Goal: Task Accomplishment & Management: Manage account settings

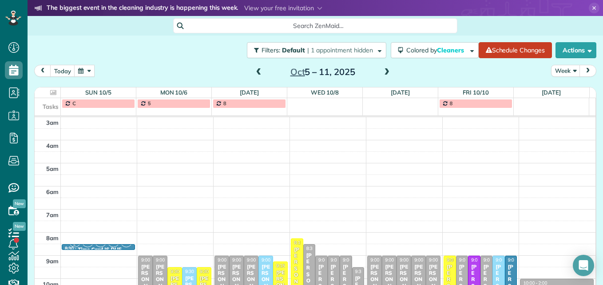
scroll to position [93, 0]
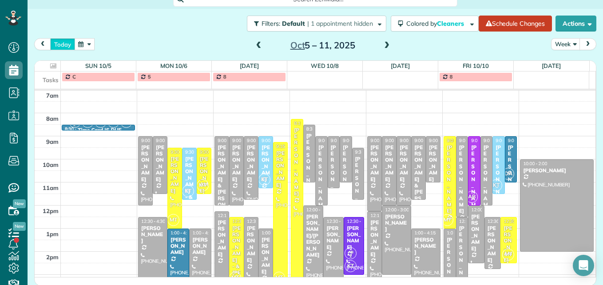
click at [55, 43] on button "today" at bounding box center [62, 44] width 25 height 12
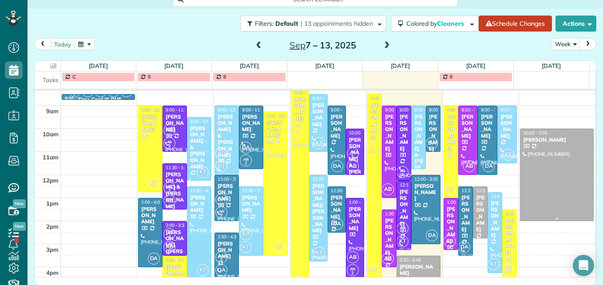
scroll to position [137, 0]
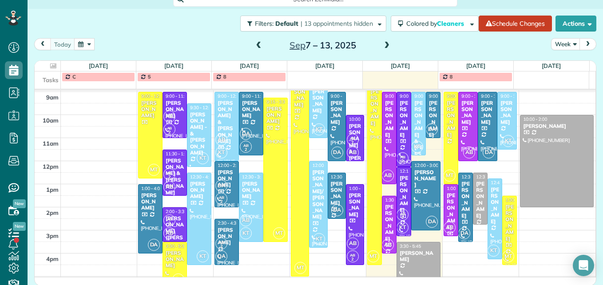
click at [384, 43] on span at bounding box center [387, 46] width 10 height 8
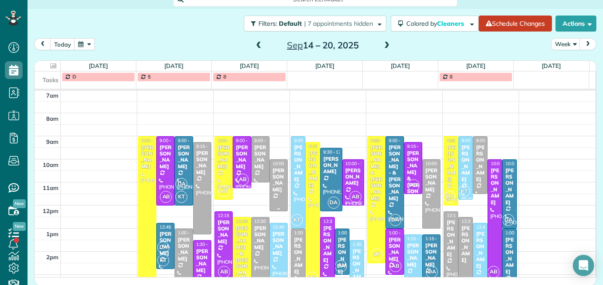
click at [274, 195] on div at bounding box center [278, 185] width 17 height 51
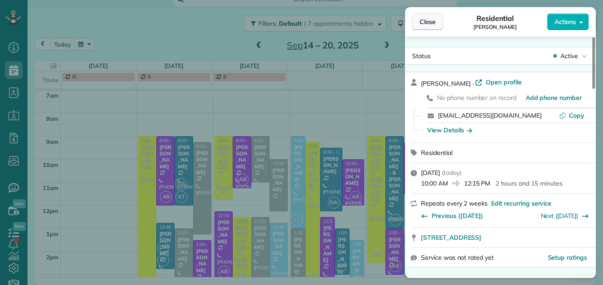
click at [419, 26] on span "Close" at bounding box center [427, 21] width 16 height 9
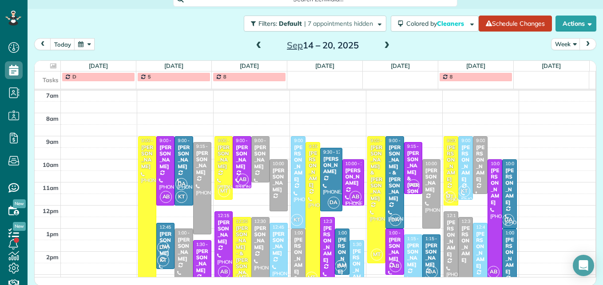
click at [293, 258] on div "[PERSON_NAME] & [PERSON_NAME]" at bounding box center [297, 278] width 9 height 83
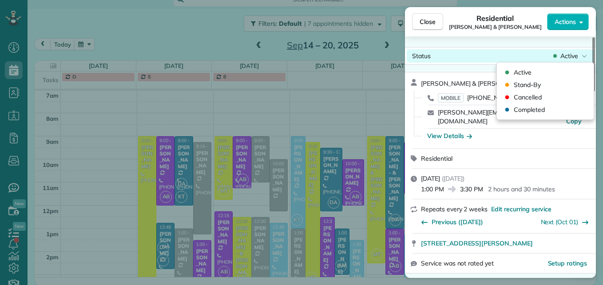
click at [565, 57] on span "Active" at bounding box center [569, 55] width 18 height 9
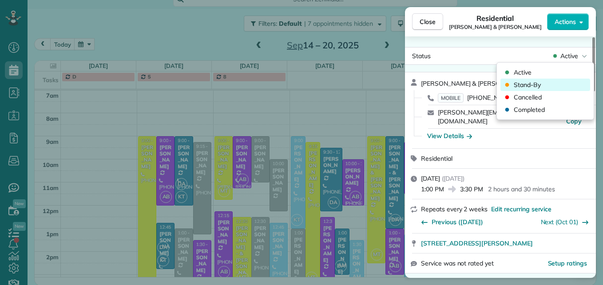
click at [553, 89] on div "Stand-By" at bounding box center [545, 85] width 90 height 12
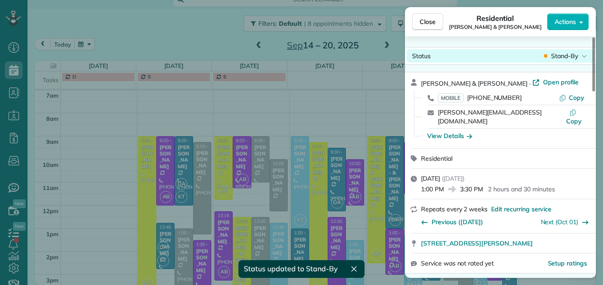
click at [556, 59] on span "Stand-By" at bounding box center [564, 55] width 27 height 9
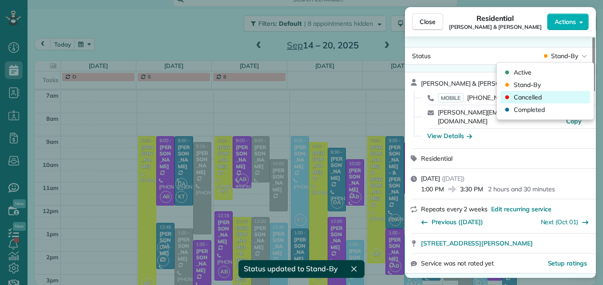
click at [541, 100] on div "Cancelled" at bounding box center [545, 97] width 90 height 12
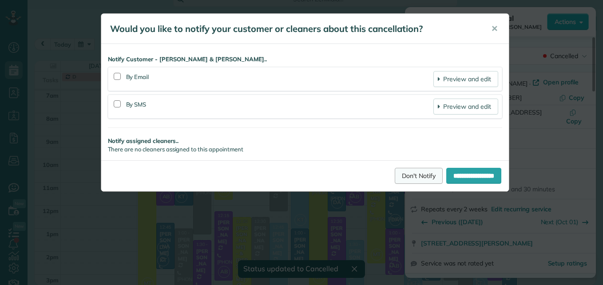
click at [400, 174] on link "Don't Notify" at bounding box center [419, 176] width 48 height 16
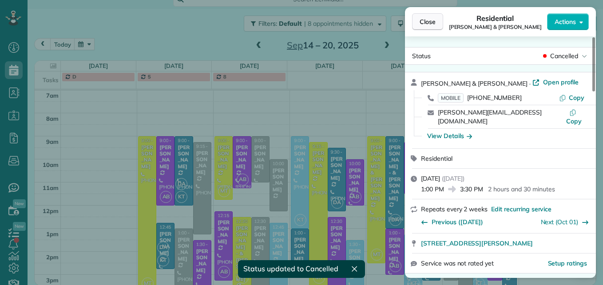
click at [421, 23] on span "Close" at bounding box center [427, 21] width 16 height 9
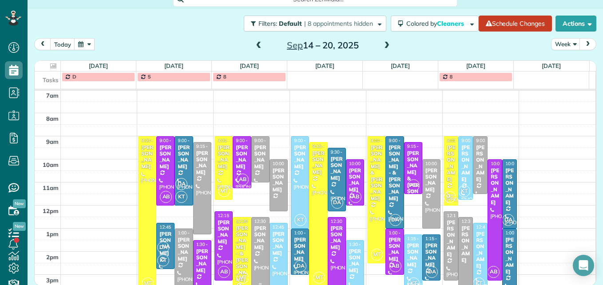
click at [254, 238] on div "[PERSON_NAME]" at bounding box center [260, 238] width 13 height 26
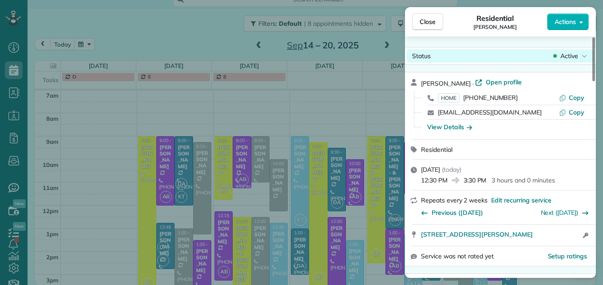
click at [573, 53] on span "Active" at bounding box center [569, 55] width 18 height 9
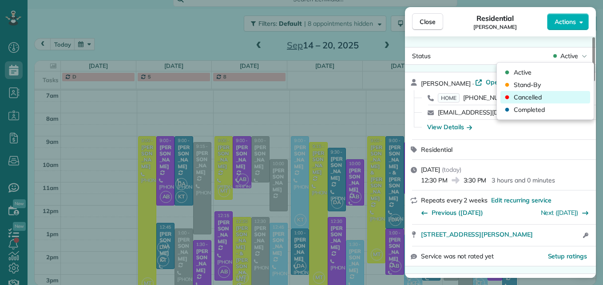
click at [554, 95] on div "Cancelled" at bounding box center [545, 97] width 90 height 12
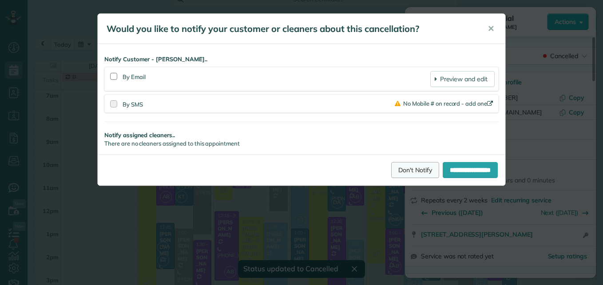
click at [391, 174] on link "Don't Notify" at bounding box center [415, 170] width 48 height 16
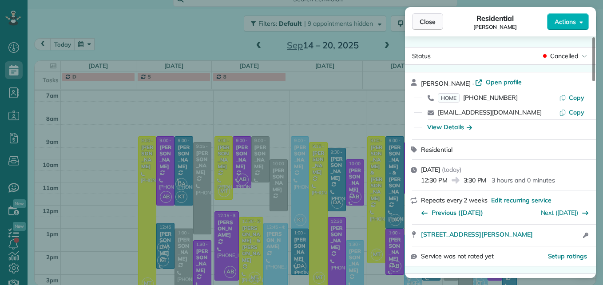
click at [431, 21] on span "Close" at bounding box center [427, 21] width 16 height 9
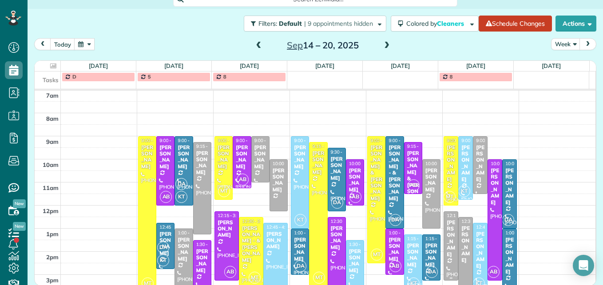
click at [444, 252] on div at bounding box center [451, 246] width 14 height 68
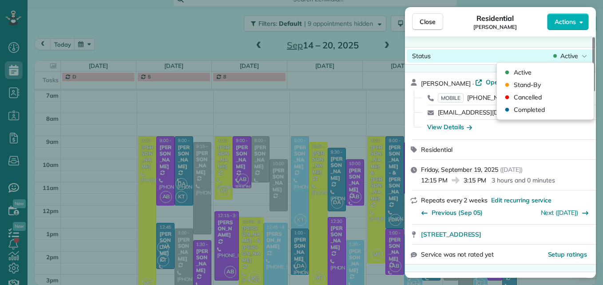
click at [571, 55] on span "Active" at bounding box center [569, 55] width 18 height 9
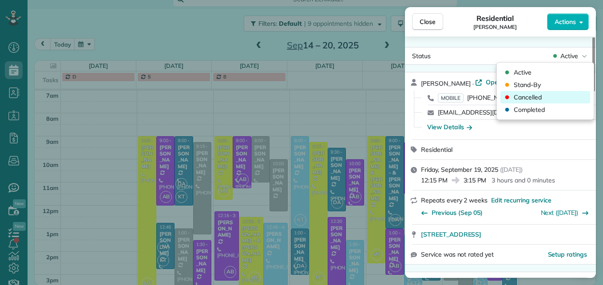
click at [563, 98] on div "Cancelled" at bounding box center [545, 97] width 90 height 12
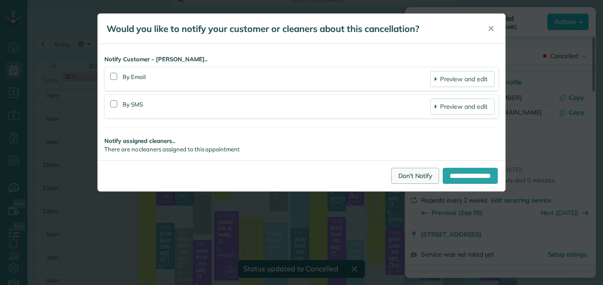
click at [405, 175] on link "Don't Notify" at bounding box center [415, 176] width 48 height 16
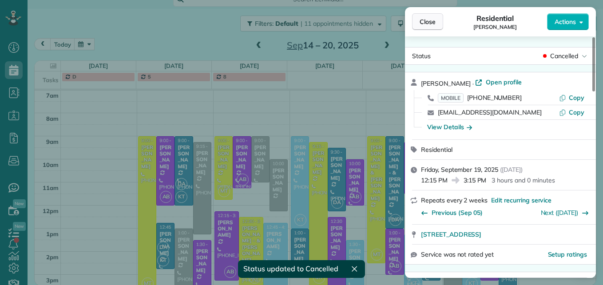
click at [426, 18] on span "Close" at bounding box center [427, 21] width 16 height 9
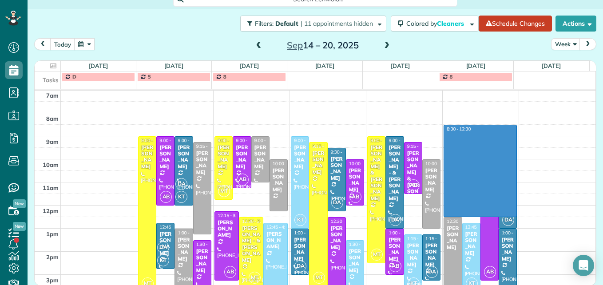
drag, startPoint x: 485, startPoint y: 127, endPoint x: 490, endPoint y: 212, distance: 84.5
click at [490, 212] on div "3am 4am 5am 6am 7am 8am 9am 10am 11am 12pm 1pm 2pm 3pm 4pm 5pm MT 9:00 - 3:45 K…" at bounding box center [315, 171] width 561 height 346
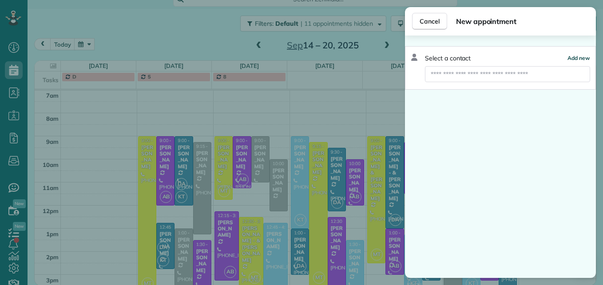
click at [577, 57] on span "Add new" at bounding box center [578, 58] width 23 height 7
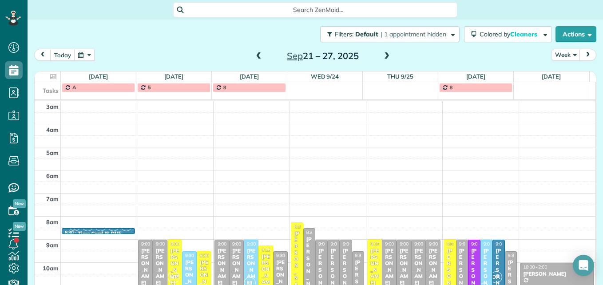
scroll to position [4, 4]
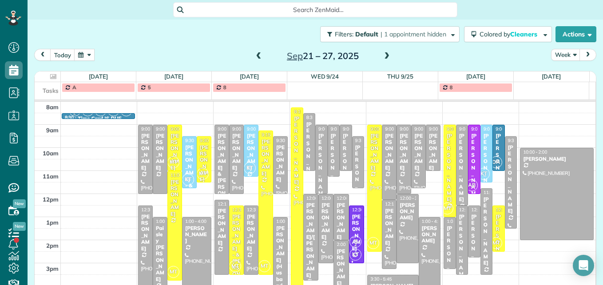
click at [257, 55] on span at bounding box center [259, 56] width 10 height 8
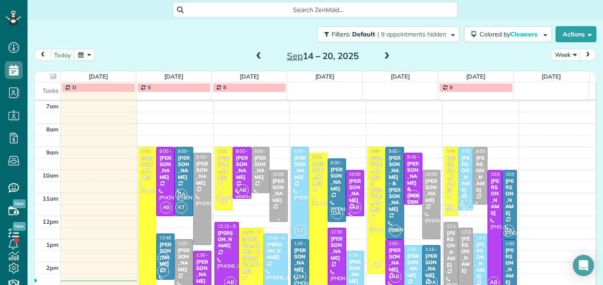
scroll to position [137, 0]
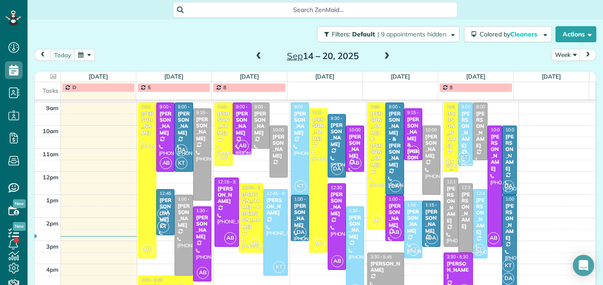
click at [446, 137] on div "[PERSON_NAME]" at bounding box center [450, 130] width 9 height 38
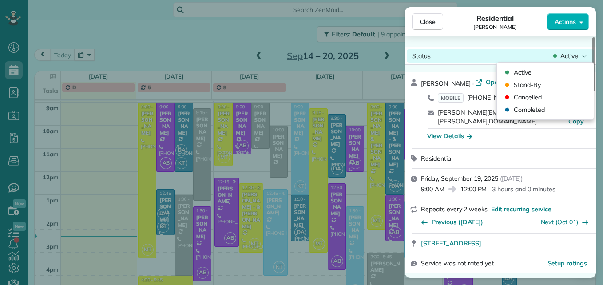
click at [576, 55] on span "Active" at bounding box center [569, 55] width 18 height 9
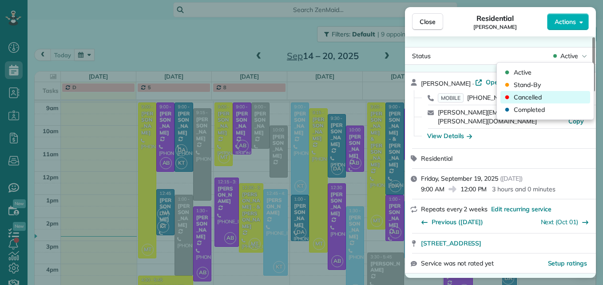
click at [565, 95] on div "Cancelled" at bounding box center [545, 97] width 90 height 12
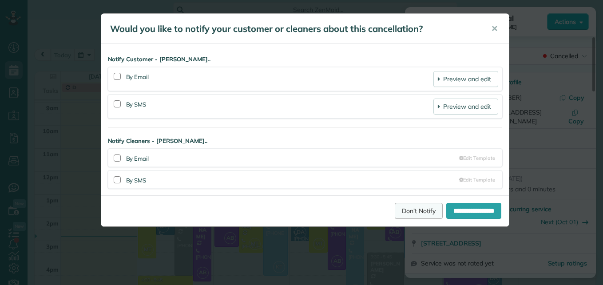
click at [395, 211] on link "Don't Notify" at bounding box center [419, 211] width 48 height 16
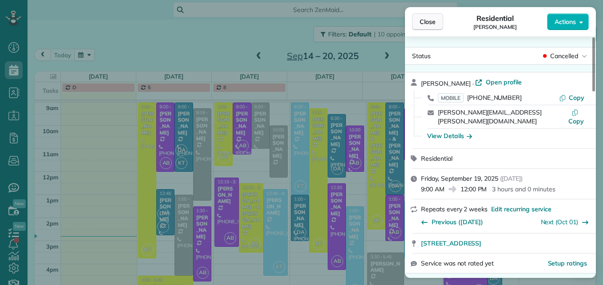
click at [441, 28] on button "Close" at bounding box center [427, 21] width 31 height 17
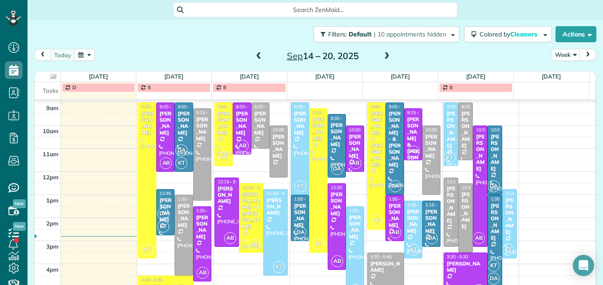
click at [383, 56] on span at bounding box center [387, 56] width 10 height 8
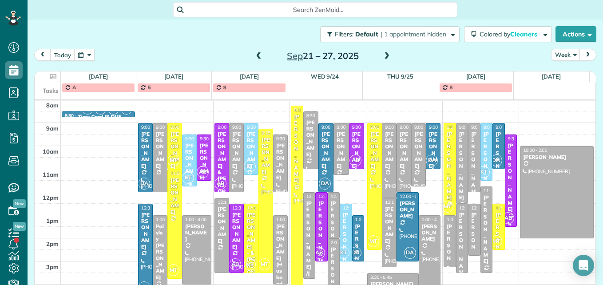
scroll to position [137, 0]
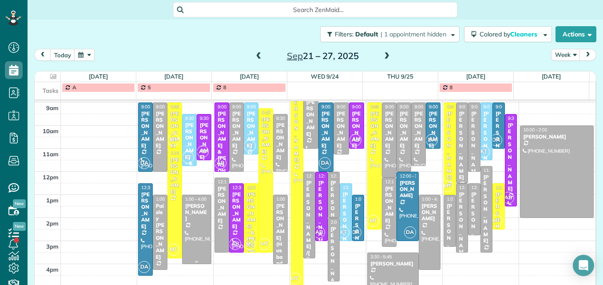
click at [194, 229] on div at bounding box center [196, 229] width 28 height 68
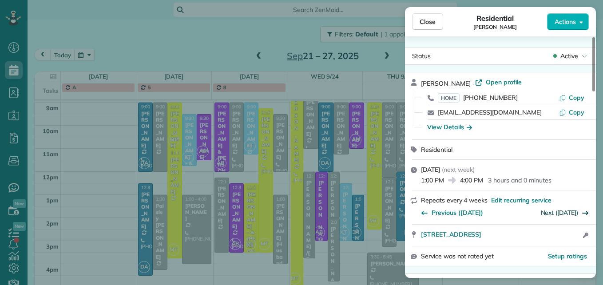
scroll to position [45, 0]
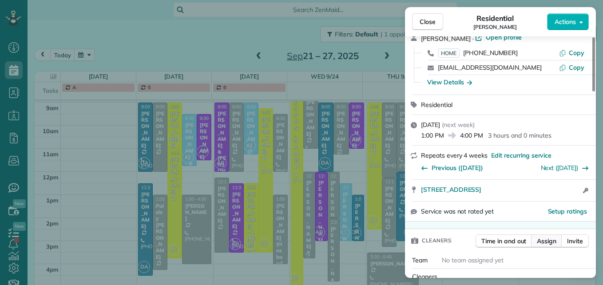
click at [545, 238] on span "Assign" at bounding box center [547, 241] width 20 height 9
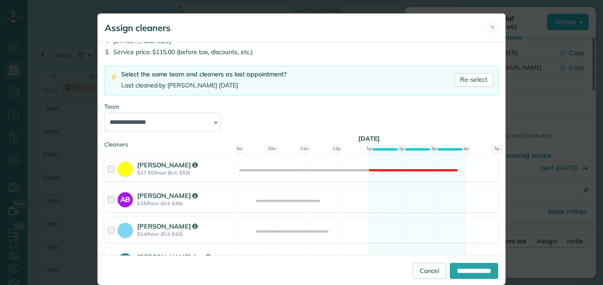
scroll to position [86, 0]
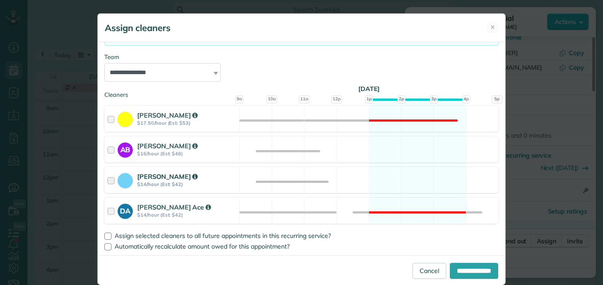
click at [107, 182] on div at bounding box center [112, 180] width 10 height 16
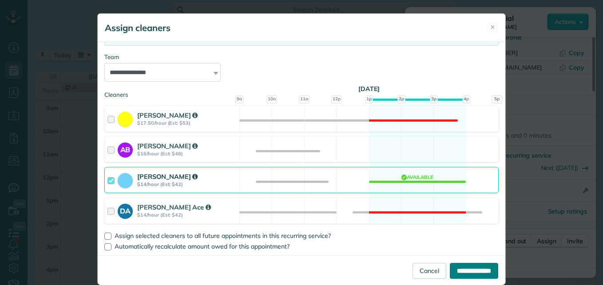
click at [471, 274] on input "**********" at bounding box center [474, 271] width 48 height 16
type input "**********"
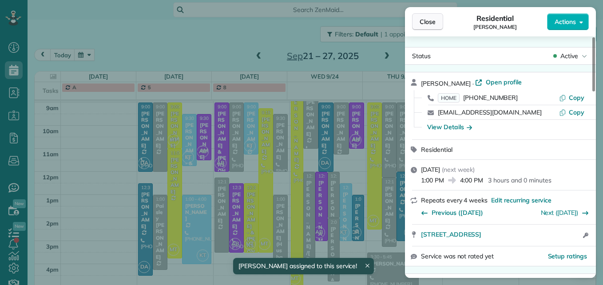
click at [423, 18] on span "Close" at bounding box center [427, 21] width 16 height 9
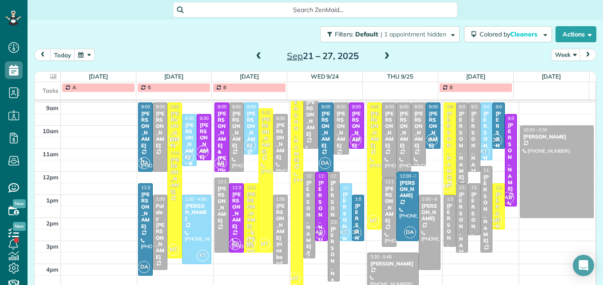
click at [385, 56] on span at bounding box center [387, 56] width 10 height 8
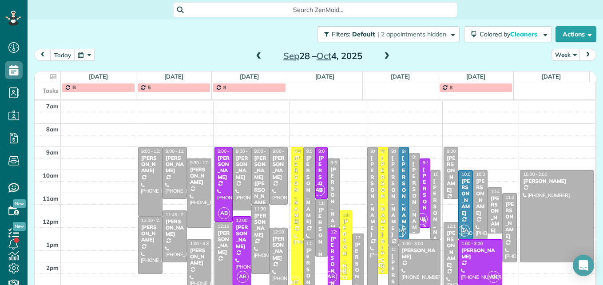
click at [385, 56] on span at bounding box center [387, 56] width 10 height 8
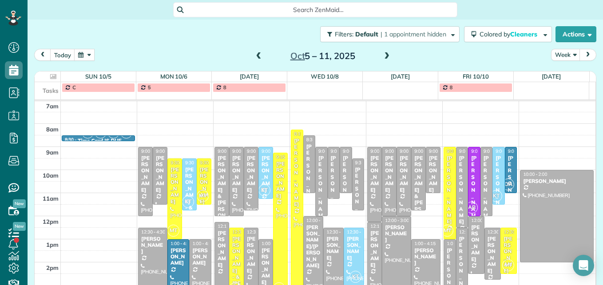
click at [256, 56] on span at bounding box center [259, 56] width 10 height 8
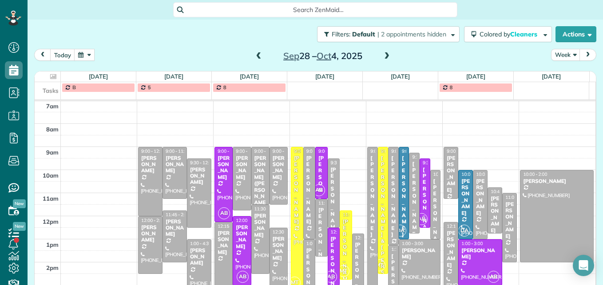
click at [256, 56] on span at bounding box center [259, 56] width 10 height 8
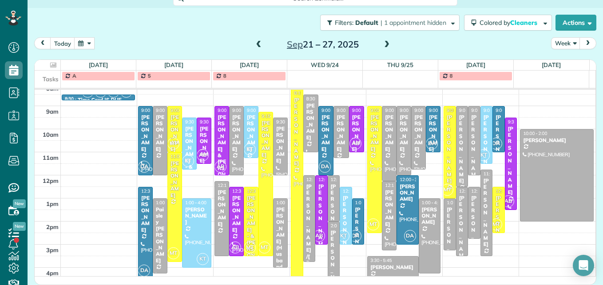
scroll to position [137, 0]
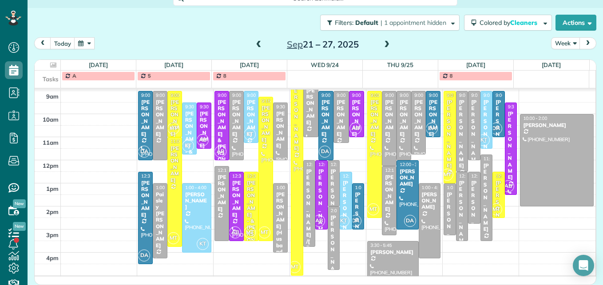
click at [382, 44] on span at bounding box center [387, 45] width 10 height 8
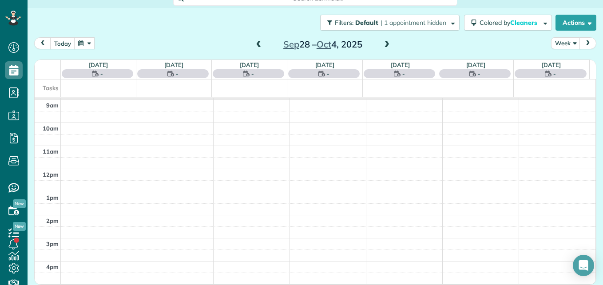
scroll to position [11, 0]
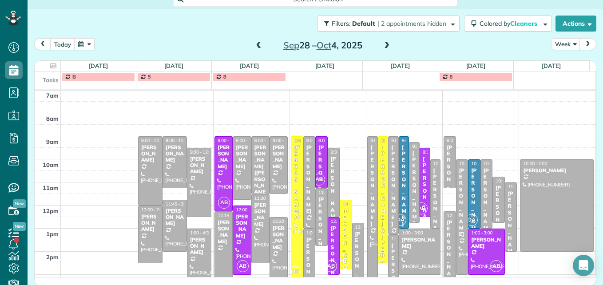
click at [254, 47] on span at bounding box center [259, 46] width 10 height 8
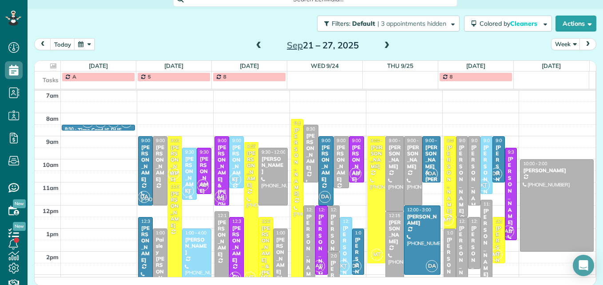
scroll to position [137, 0]
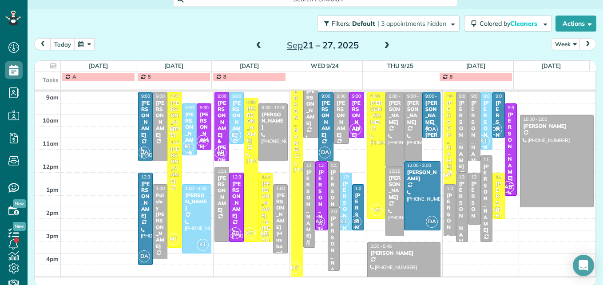
click at [387, 44] on span at bounding box center [387, 46] width 10 height 8
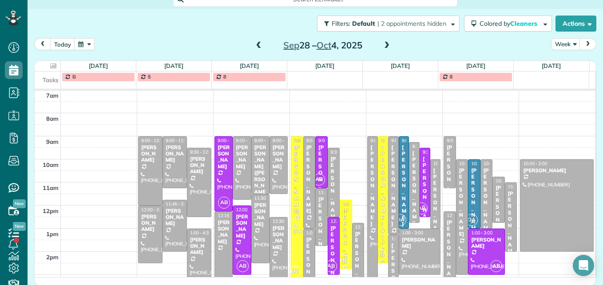
click at [387, 44] on span at bounding box center [387, 46] width 10 height 8
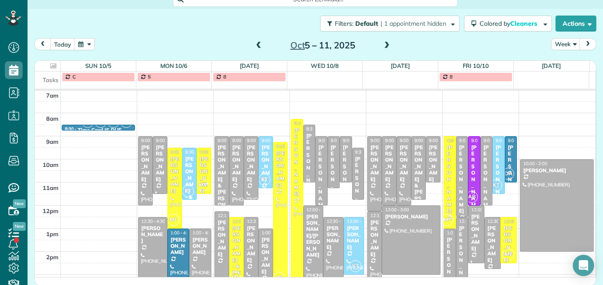
click at [382, 44] on span at bounding box center [387, 46] width 10 height 8
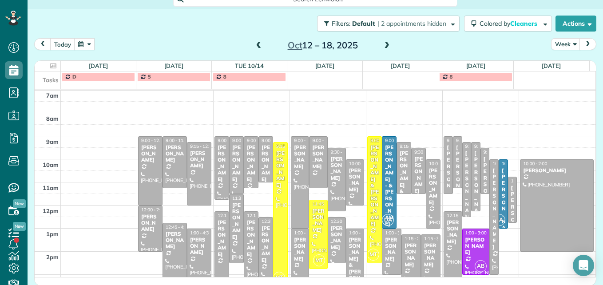
click at [382, 44] on span at bounding box center [387, 46] width 10 height 8
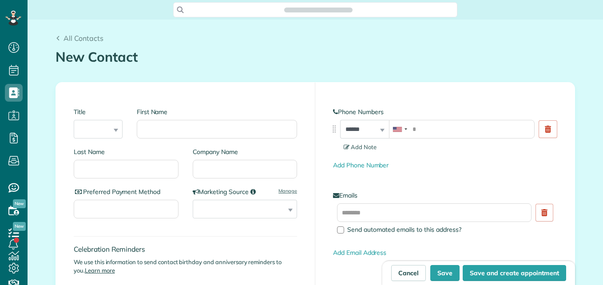
scroll to position [4, 4]
click at [154, 129] on input "First Name" at bounding box center [217, 129] width 160 height 19
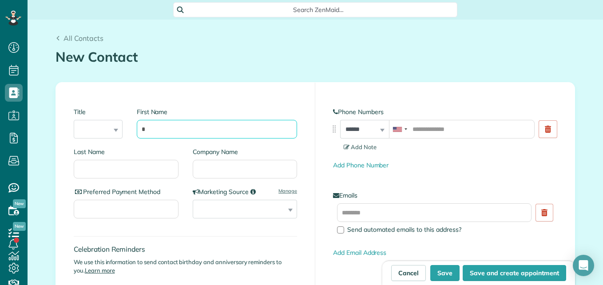
click at [154, 129] on input "*" at bounding box center [217, 129] width 160 height 19
type input "**********"
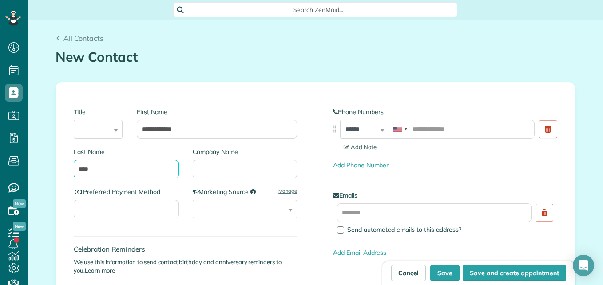
type input "****"
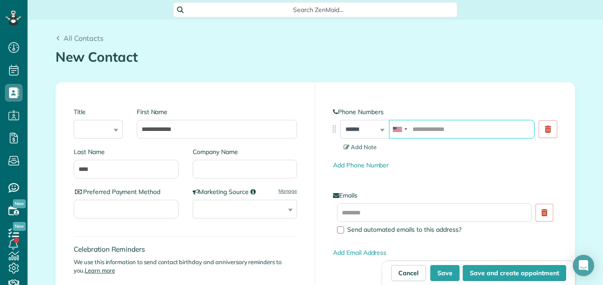
click at [468, 133] on input "tel" at bounding box center [462, 129] width 146 height 19
type input "**********"
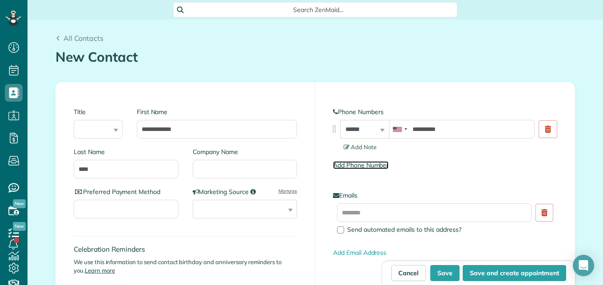
click at [369, 166] on link "Add Phone Number" at bounding box center [360, 165] width 55 height 8
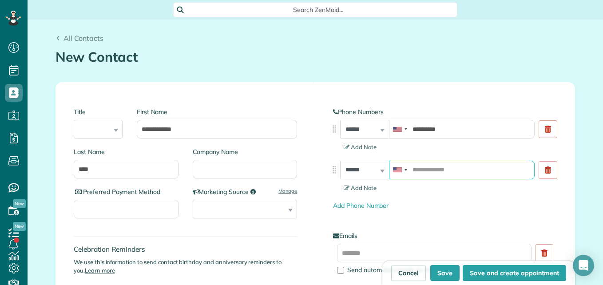
click at [442, 167] on input "tel" at bounding box center [462, 170] width 146 height 19
type input "**********"
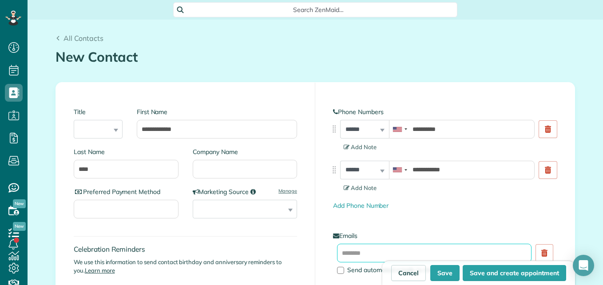
click at [413, 252] on input "text" at bounding box center [434, 253] width 194 height 19
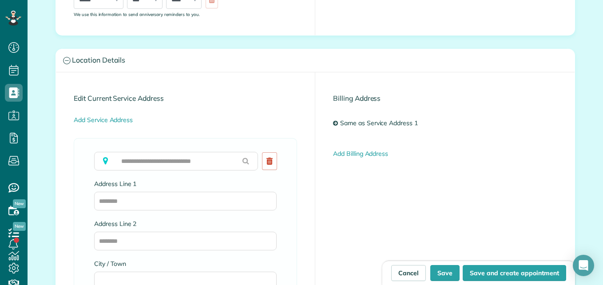
scroll to position [355, 0]
type input "**********"
click at [192, 163] on input "text" at bounding box center [176, 160] width 164 height 19
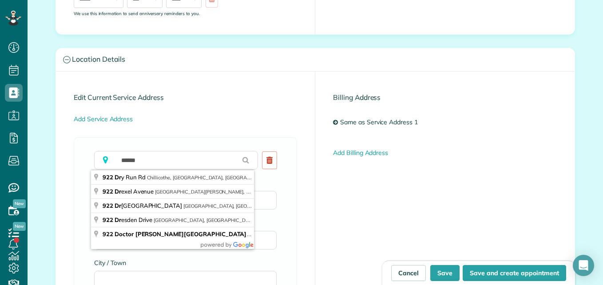
type input "**********"
type input "**"
type input "*****"
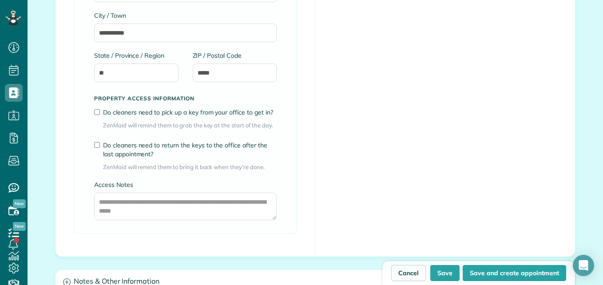
scroll to position [666, 0]
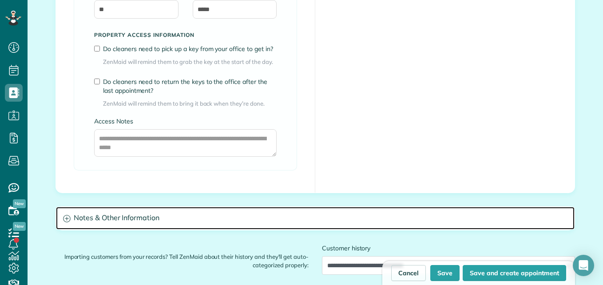
click at [63, 216] on icon at bounding box center [67, 219] width 8 height 8
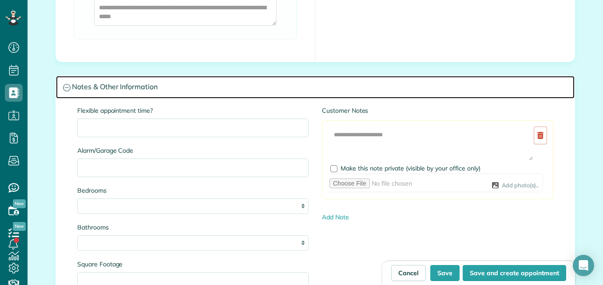
scroll to position [843, 0]
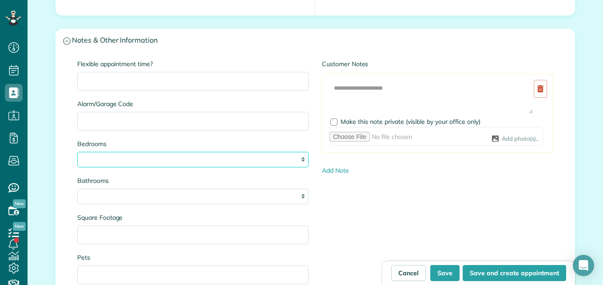
click at [201, 163] on select "* * * *" at bounding box center [192, 160] width 231 height 16
select select "*"
click at [77, 152] on select "* * * *" at bounding box center [192, 160] width 231 height 16
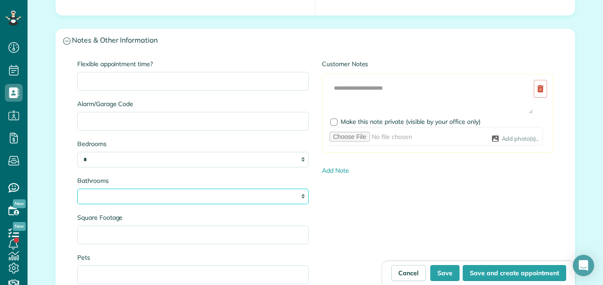
click at [201, 198] on select "**********" at bounding box center [192, 197] width 231 height 16
select select "*"
click at [77, 189] on select "**********" at bounding box center [192, 197] width 231 height 16
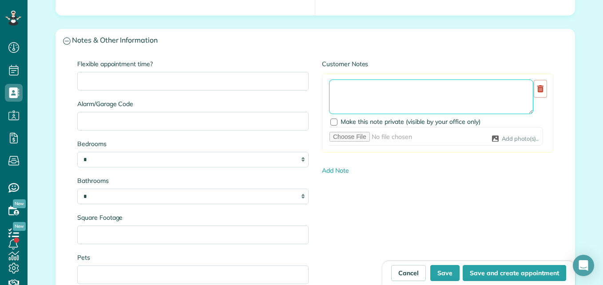
click at [381, 94] on textarea at bounding box center [431, 96] width 204 height 35
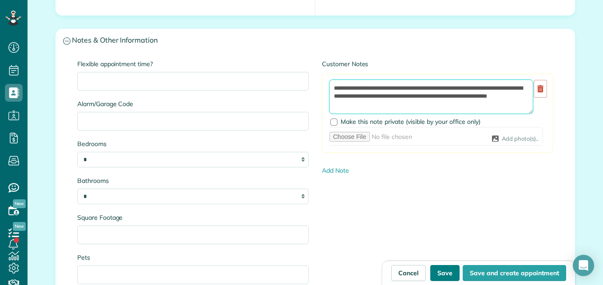
type textarea "**********"
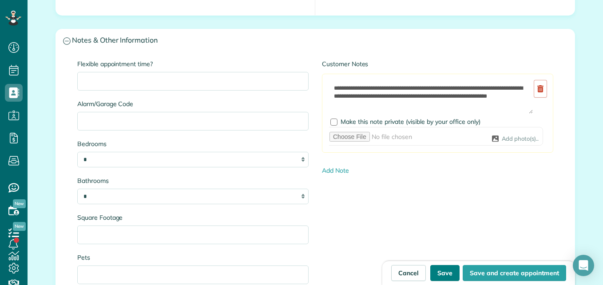
click at [445, 274] on button "Save" at bounding box center [444, 273] width 29 height 16
type input "**********"
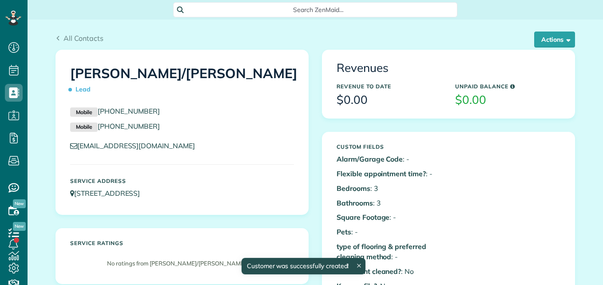
scroll to position [4, 4]
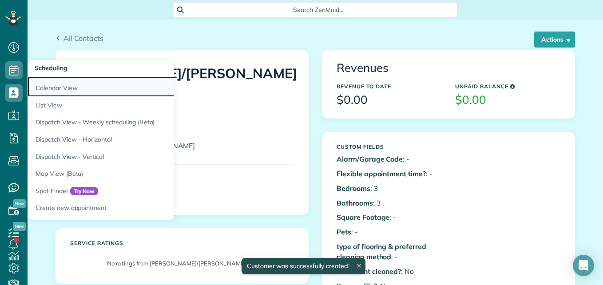
click at [43, 84] on link "Calendar View" at bounding box center [139, 86] width 222 height 20
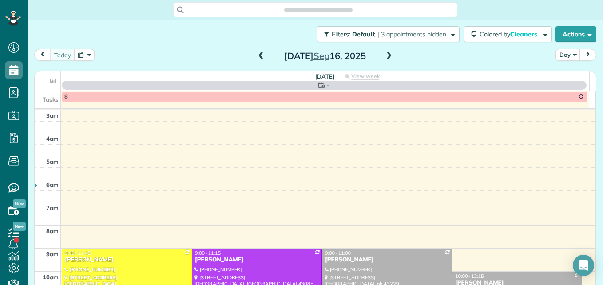
scroll to position [93, 0]
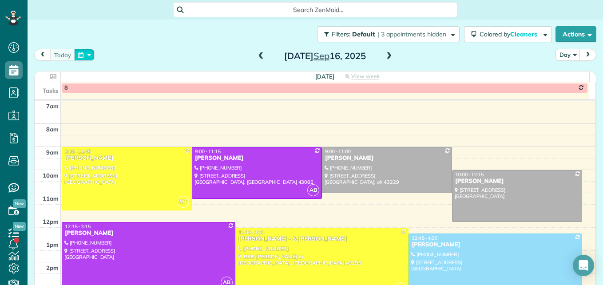
click at [94, 54] on button "button" at bounding box center [84, 55] width 20 height 12
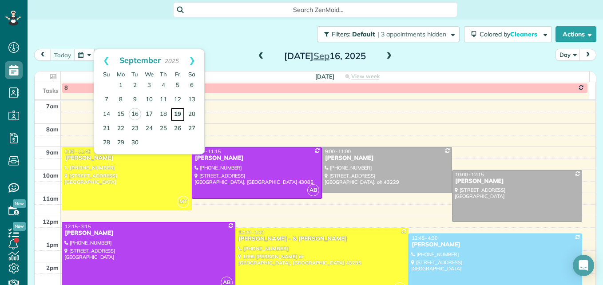
click at [173, 114] on link "19" at bounding box center [177, 114] width 14 height 14
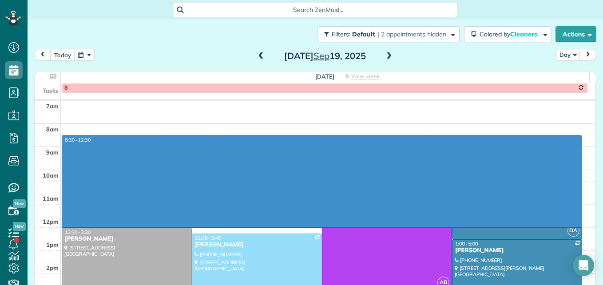
drag, startPoint x: 308, startPoint y: 136, endPoint x: 305, endPoint y: 222, distance: 85.7
click at [305, 224] on div "3am 4am 5am 6am 7am 8am 9am 10am 11am 12pm 1pm 2pm 3pm 4pm 5pm 8:30 - 12:30 KT …" at bounding box center [315, 181] width 561 height 346
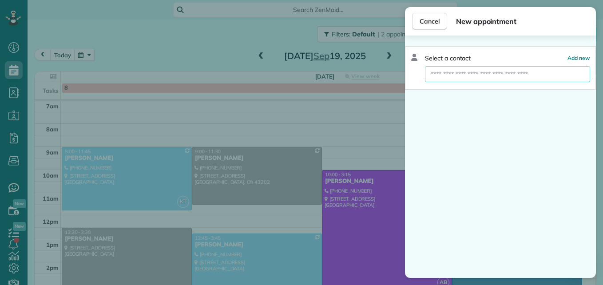
click at [450, 78] on input "text" at bounding box center [507, 74] width 165 height 16
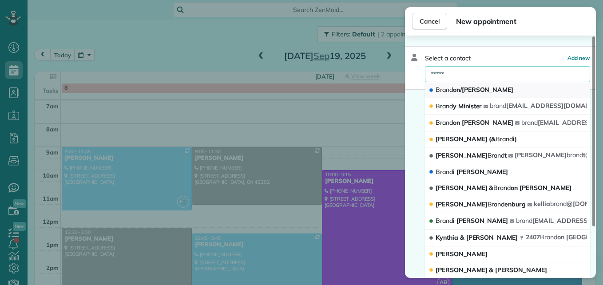
type input "*****"
click at [458, 89] on span "Brand on/[PERSON_NAME]" at bounding box center [474, 90] width 78 height 8
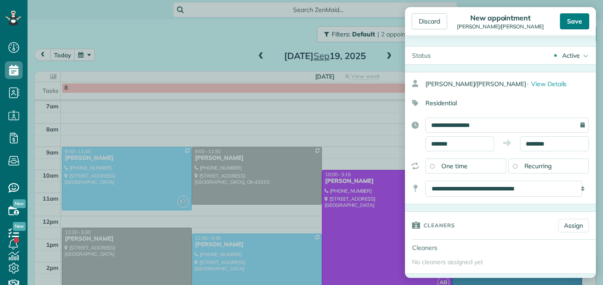
click at [569, 23] on div "Save" at bounding box center [574, 21] width 29 height 16
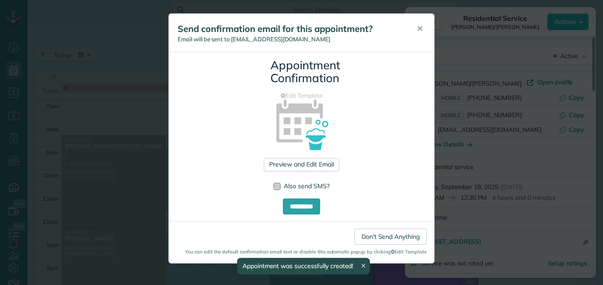
click at [281, 186] on label "Also send SMS?" at bounding box center [301, 186] width 56 height 6
click at [282, 170] on link "Preview and Edit Email" at bounding box center [301, 164] width 75 height 13
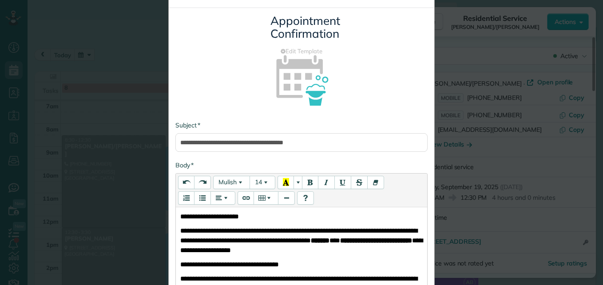
scroll to position [89, 0]
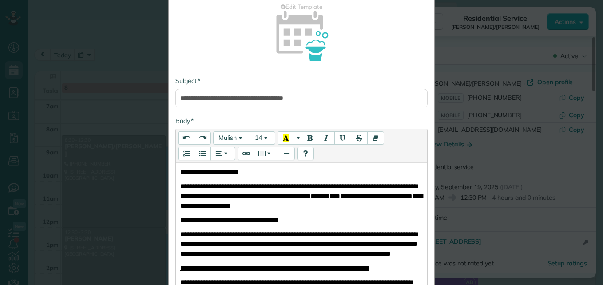
click at [376, 195] on span "**********" at bounding box center [301, 196] width 242 height 26
click at [311, 199] on strong "**********" at bounding box center [347, 196] width 72 height 7
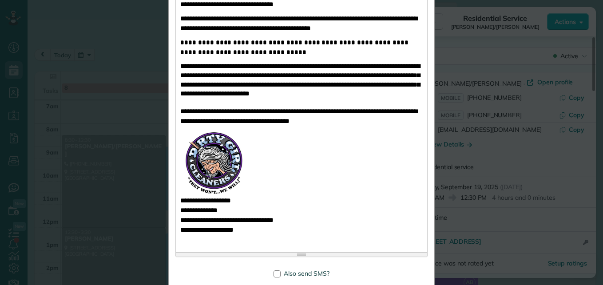
scroll to position [488, 0]
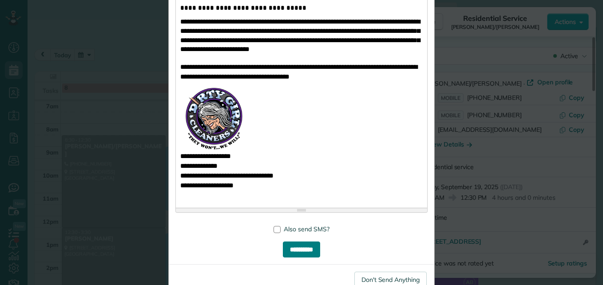
click at [300, 249] on input "**********" at bounding box center [301, 249] width 37 height 16
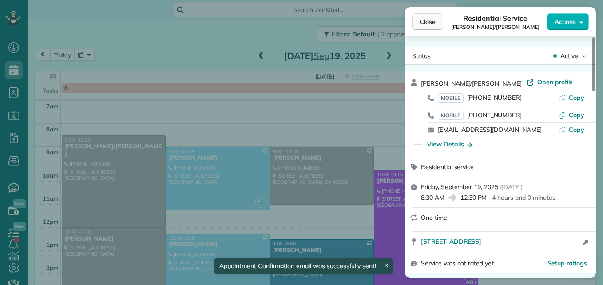
click at [430, 20] on span "Close" at bounding box center [427, 21] width 16 height 9
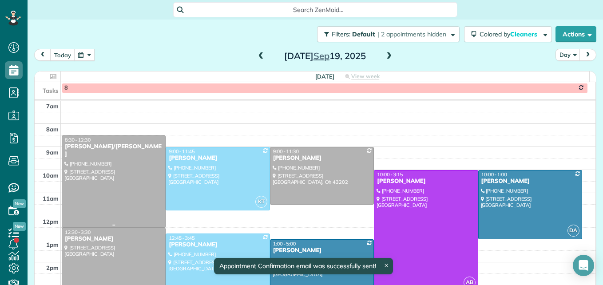
click at [120, 180] on div at bounding box center [113, 181] width 103 height 91
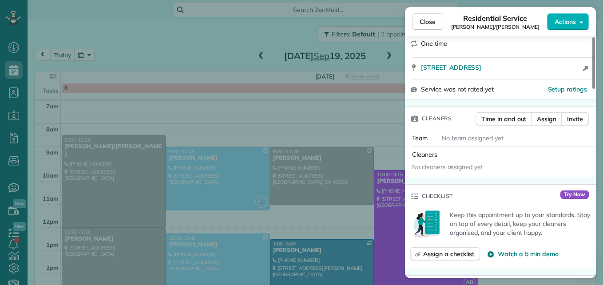
scroll to position [178, 0]
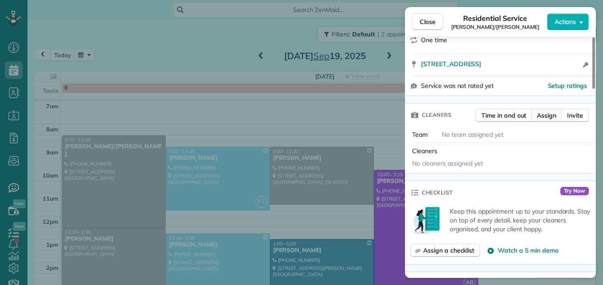
click at [541, 117] on span "Assign" at bounding box center [547, 115] width 20 height 9
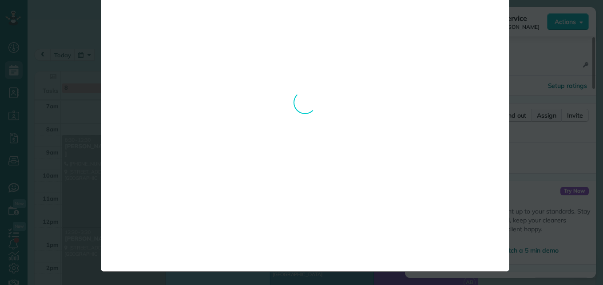
scroll to position [0, 0]
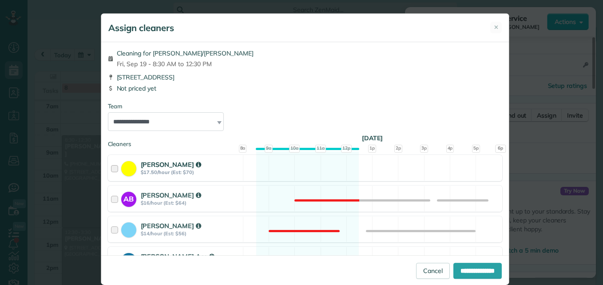
click at [113, 170] on div at bounding box center [116, 168] width 10 height 16
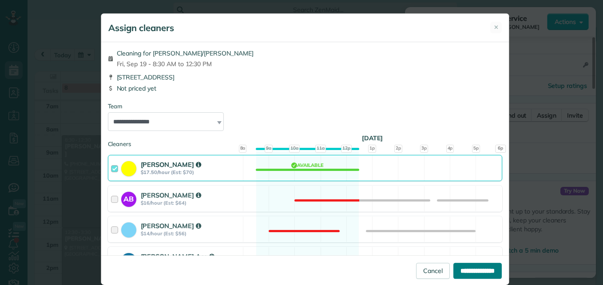
click at [453, 270] on input "**********" at bounding box center [477, 271] width 48 height 16
type input "**********"
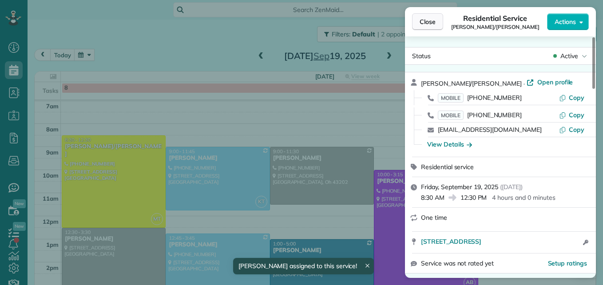
click at [435, 20] on span "Close" at bounding box center [427, 21] width 16 height 9
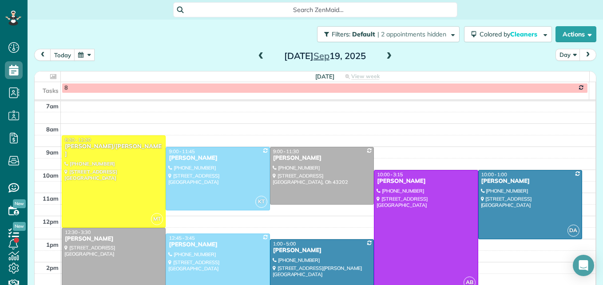
click at [86, 59] on button "button" at bounding box center [84, 55] width 20 height 12
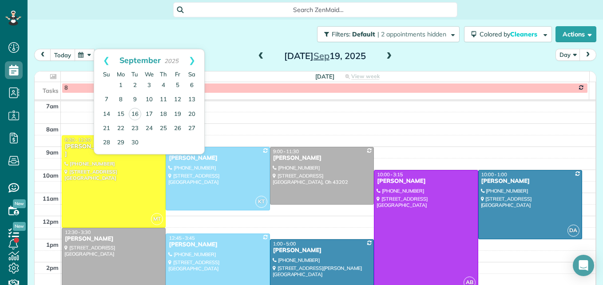
click at [56, 53] on button "today" at bounding box center [62, 55] width 25 height 12
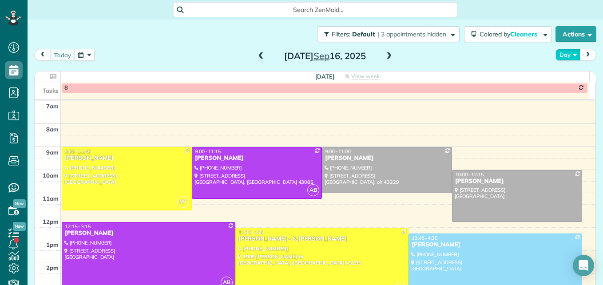
click at [555, 54] on button "Day" at bounding box center [567, 55] width 25 height 12
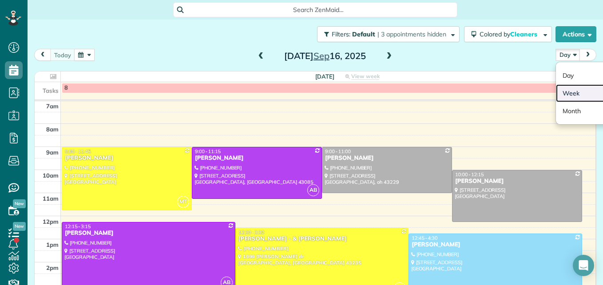
click at [559, 88] on link "Week" at bounding box center [591, 93] width 70 height 18
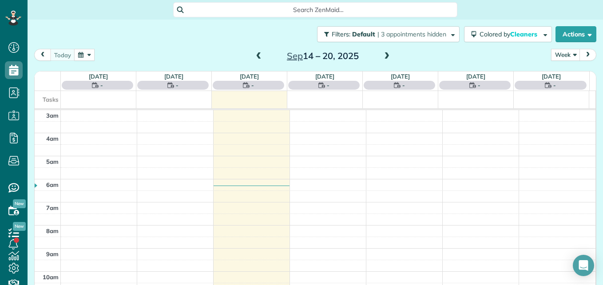
scroll to position [93, 0]
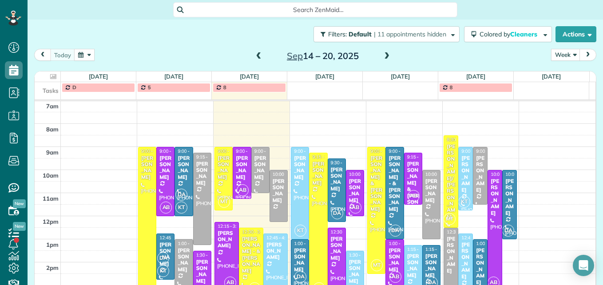
click at [383, 59] on span at bounding box center [387, 56] width 10 height 8
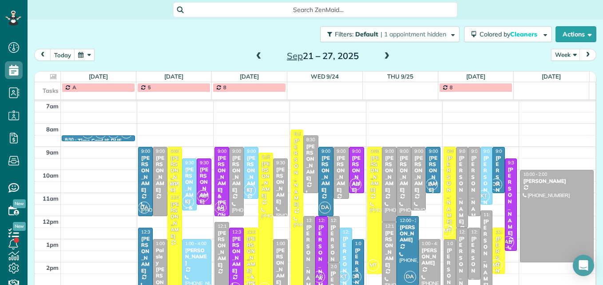
scroll to position [137, 0]
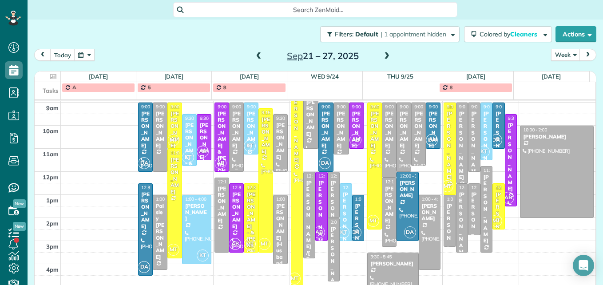
click at [233, 146] on div "Meghan Weltman" at bounding box center [236, 130] width 9 height 38
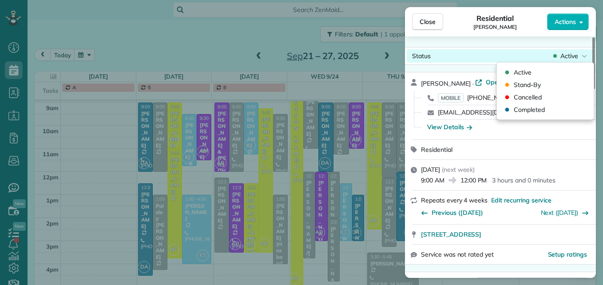
click at [569, 52] on span "Active" at bounding box center [569, 55] width 18 height 9
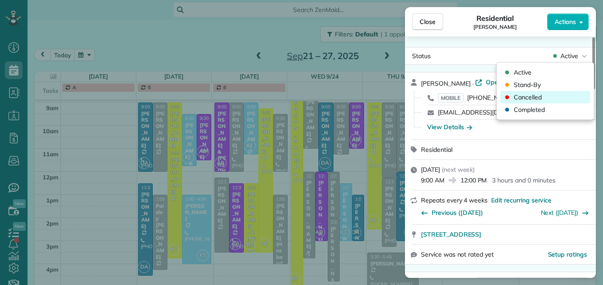
click at [561, 96] on div "Cancelled" at bounding box center [545, 97] width 90 height 12
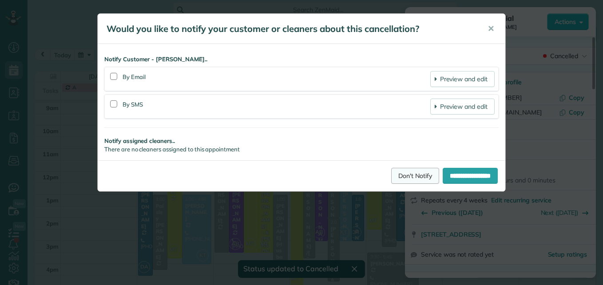
click at [409, 175] on link "Don't Notify" at bounding box center [415, 176] width 48 height 16
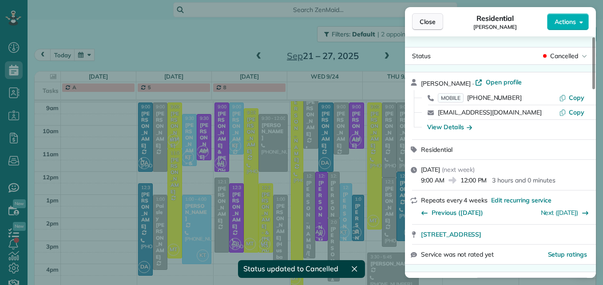
click at [428, 21] on span "Close" at bounding box center [427, 21] width 16 height 9
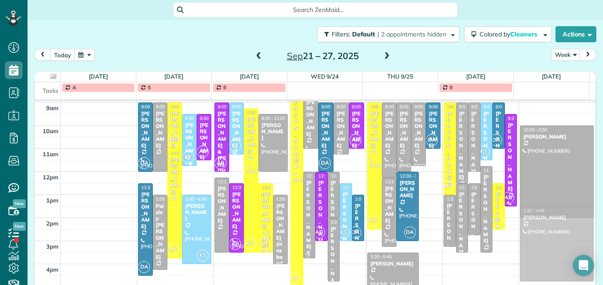
drag, startPoint x: 420, startPoint y: 231, endPoint x: 515, endPoint y: 242, distance: 95.2
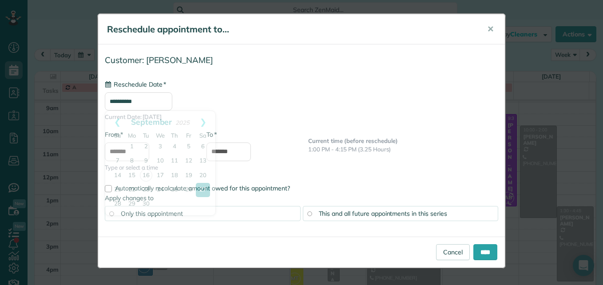
click at [148, 97] on input "**********" at bounding box center [138, 101] width 67 height 18
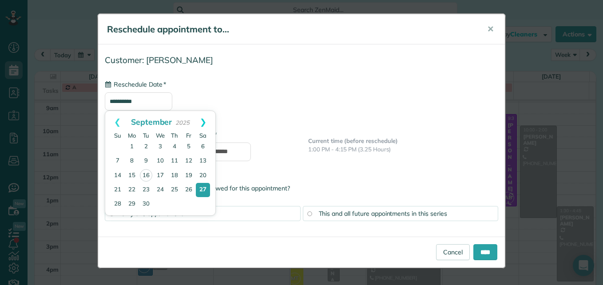
click at [204, 123] on link "Next" at bounding box center [203, 122] width 24 height 22
click at [188, 147] on link "3" at bounding box center [189, 147] width 14 height 14
type input "**********"
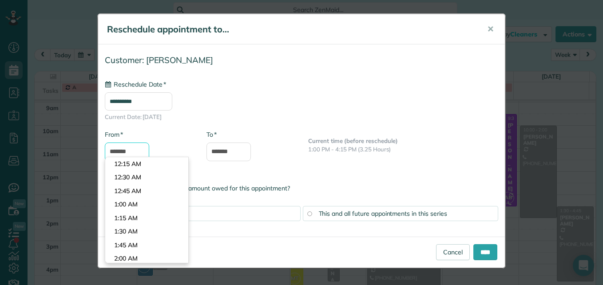
click at [140, 153] on input "*******" at bounding box center [127, 151] width 44 height 19
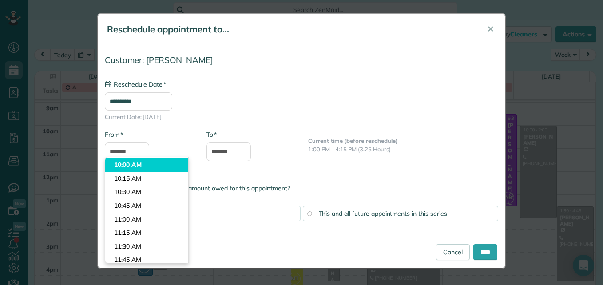
type input "********"
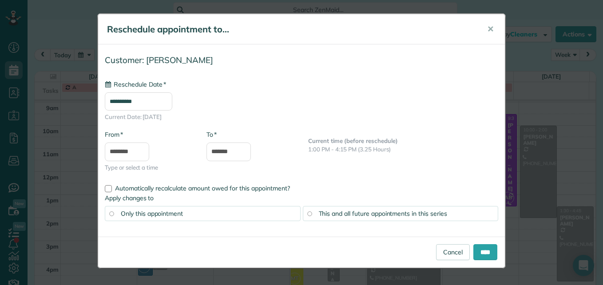
click at [150, 167] on body "Dashboard Scheduling Calendar View List View Dispatch View - Weekly scheduling …" at bounding box center [301, 142] width 603 height 285
click at [214, 155] on input "*******" at bounding box center [228, 151] width 44 height 19
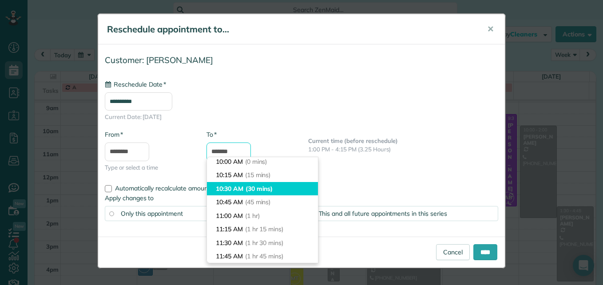
scroll to position [3, 0]
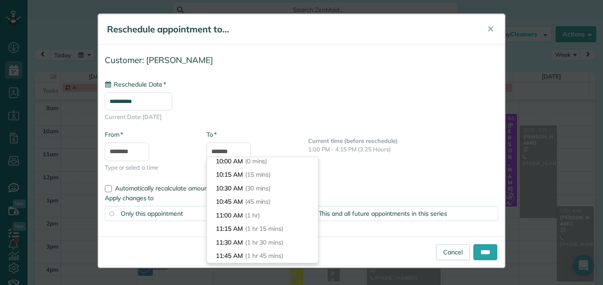
click at [317, 263] on div "10:00 AM (0 mins) 10:15 AM (15 mins) 10:30 AM (30 mins) 10:45 AM (45 mins) 11:0…" at bounding box center [262, 210] width 112 height 107
click at [286, 258] on span "(1 hr 45 mins)" at bounding box center [265, 256] width 40 height 8
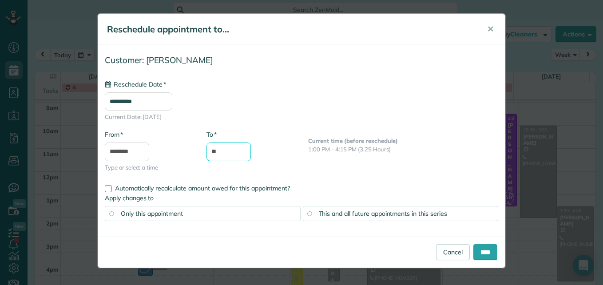
type input "*"
type input "*******"
click at [320, 212] on span "This and all future appointments in this series" at bounding box center [383, 213] width 128 height 8
click at [487, 249] on input "****" at bounding box center [485, 252] width 24 height 16
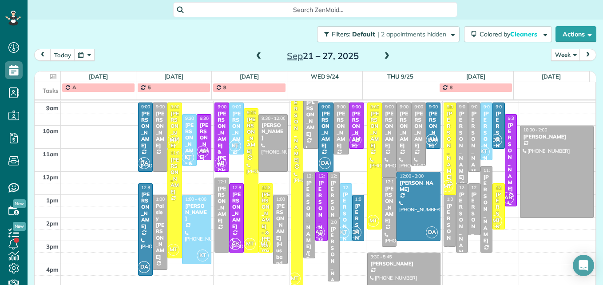
click at [414, 137] on div "Molly Farrell" at bounding box center [418, 130] width 9 height 38
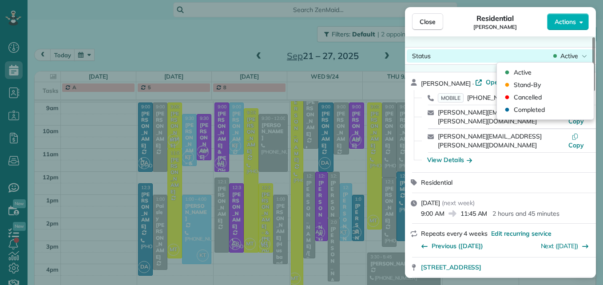
click at [573, 50] on div "Status Active" at bounding box center [500, 55] width 187 height 13
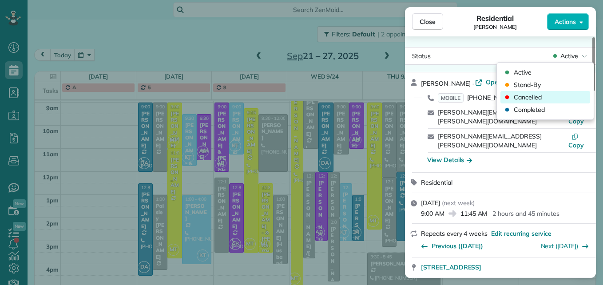
click at [552, 99] on div "Cancelled" at bounding box center [545, 97] width 90 height 12
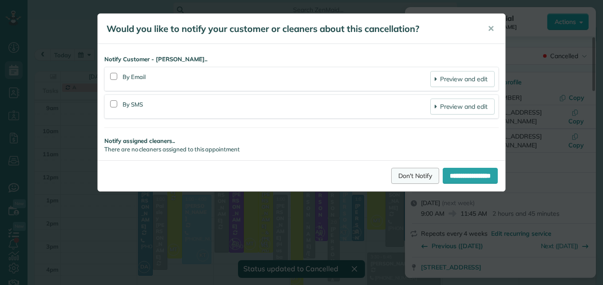
click at [395, 174] on link "Don't Notify" at bounding box center [415, 176] width 48 height 16
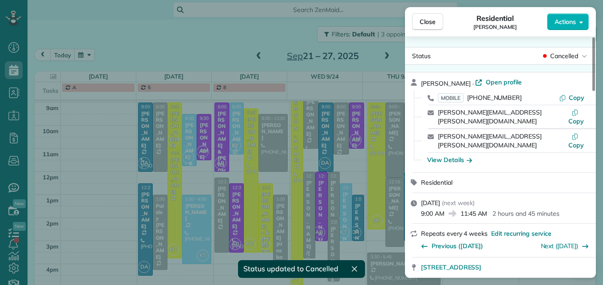
click at [434, 11] on div "Close Residential Molly Farrell Actions" at bounding box center [500, 21] width 191 height 29
click at [431, 24] on span "Close" at bounding box center [427, 21] width 16 height 9
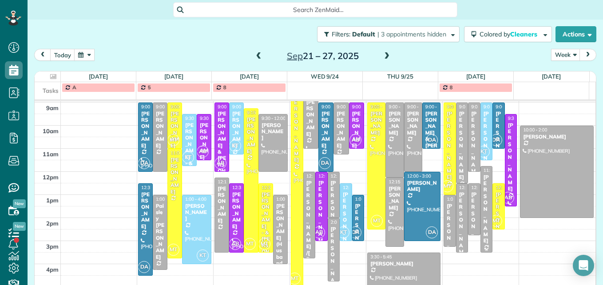
click at [483, 212] on div "[PERSON_NAME]" at bounding box center [486, 209] width 7 height 70
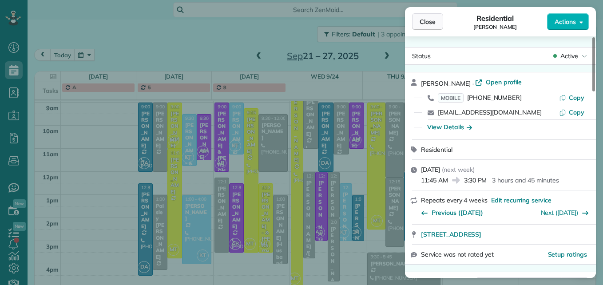
click at [412, 24] on button "Close" at bounding box center [427, 21] width 31 height 17
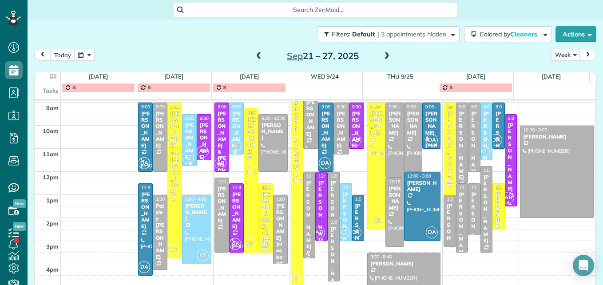
click at [254, 56] on span at bounding box center [259, 56] width 10 height 8
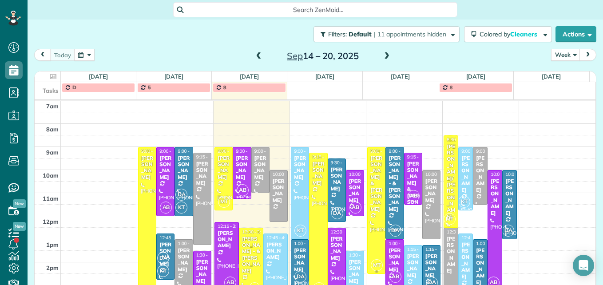
scroll to position [137, 0]
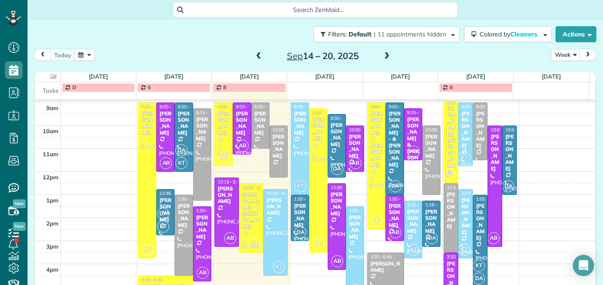
click at [382, 56] on span at bounding box center [387, 56] width 10 height 8
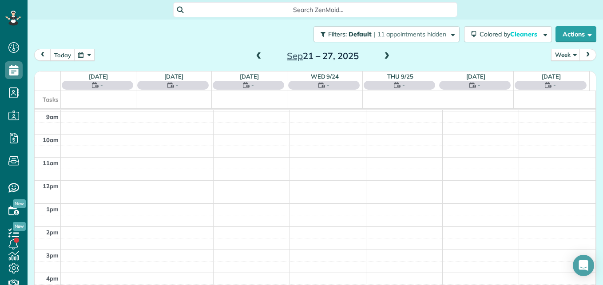
scroll to position [93, 0]
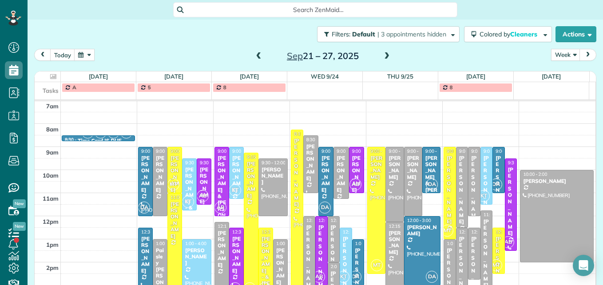
click at [383, 54] on span at bounding box center [387, 56] width 10 height 8
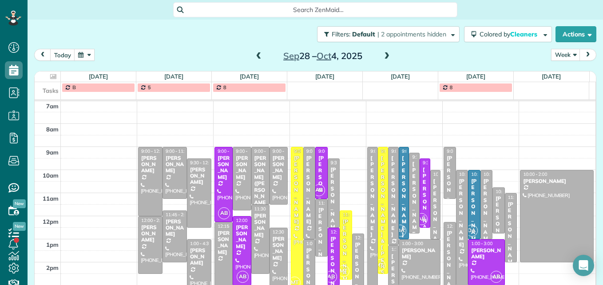
click at [383, 54] on span at bounding box center [387, 56] width 10 height 8
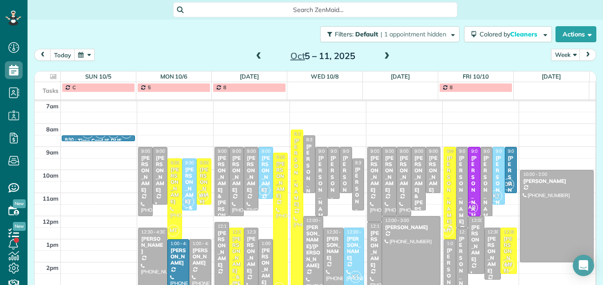
click at [383, 54] on span at bounding box center [387, 56] width 10 height 8
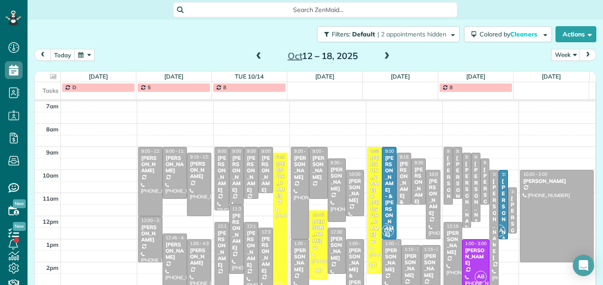
click at [383, 54] on span at bounding box center [387, 56] width 10 height 8
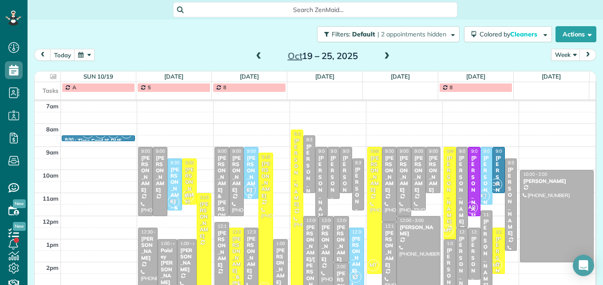
click at [255, 56] on span at bounding box center [259, 56] width 10 height 8
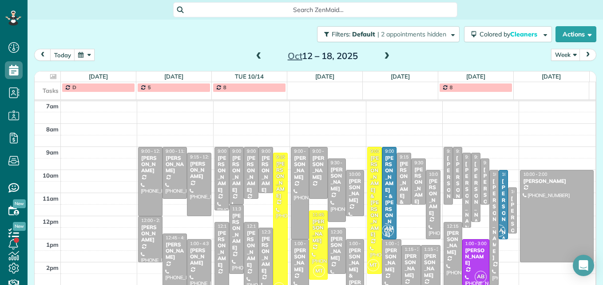
click at [382, 56] on span at bounding box center [387, 56] width 10 height 8
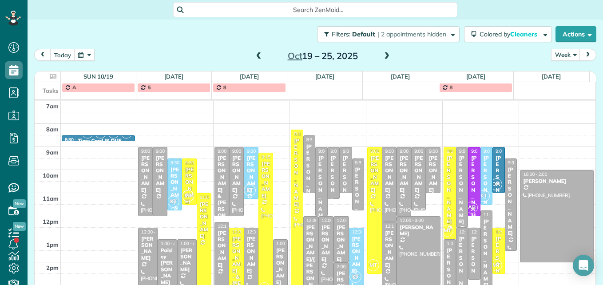
click at [382, 56] on span at bounding box center [387, 56] width 10 height 8
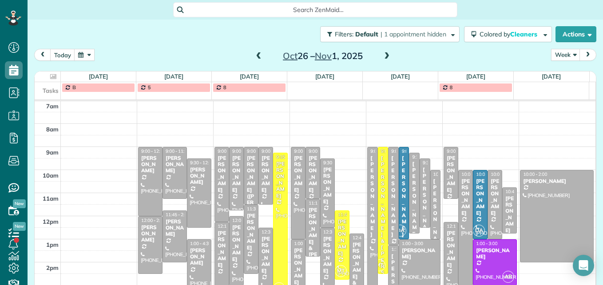
click at [382, 56] on span at bounding box center [387, 56] width 10 height 8
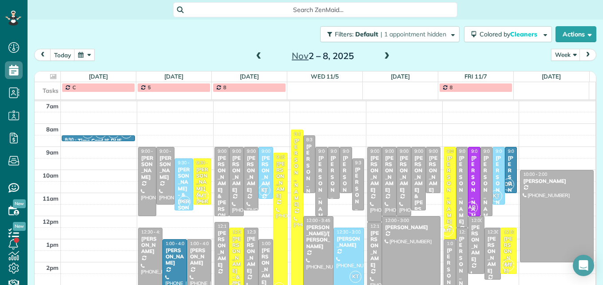
click at [382, 56] on span at bounding box center [387, 56] width 10 height 8
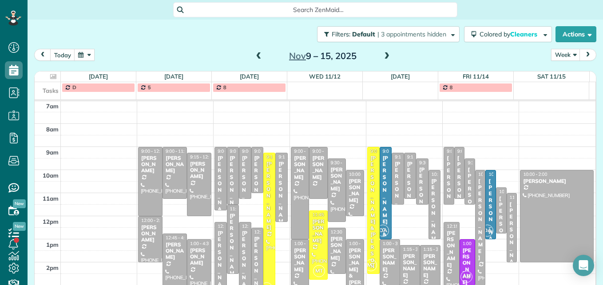
click at [382, 56] on span at bounding box center [387, 56] width 10 height 8
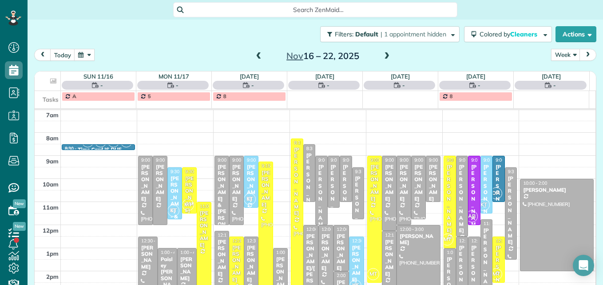
click at [382, 56] on span at bounding box center [387, 56] width 10 height 8
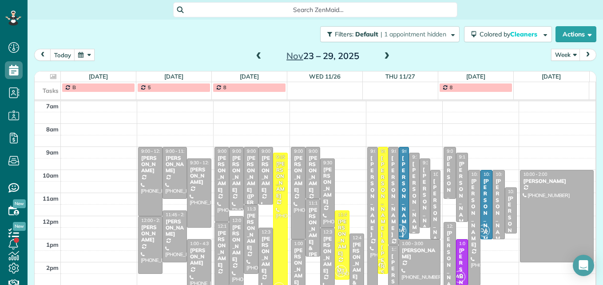
click at [254, 58] on span at bounding box center [259, 56] width 10 height 8
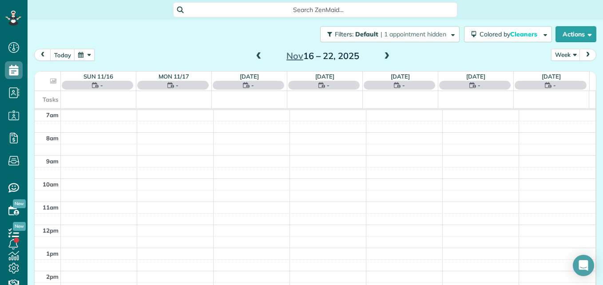
click at [254, 58] on span at bounding box center [259, 56] width 10 height 8
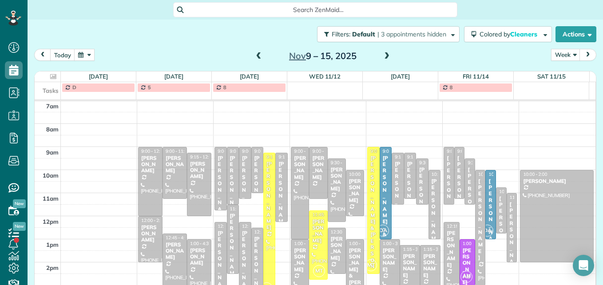
click at [254, 58] on span at bounding box center [259, 56] width 10 height 8
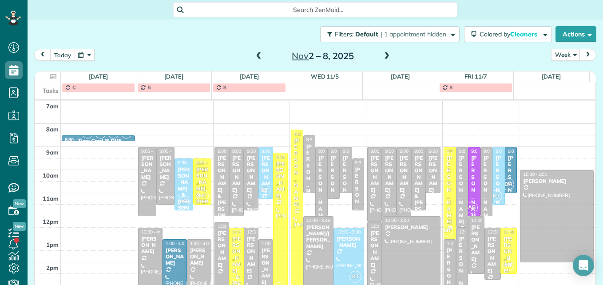
click at [57, 57] on button "today" at bounding box center [62, 55] width 25 height 12
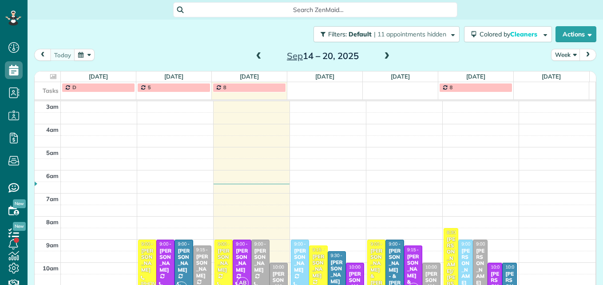
scroll to position [93, 0]
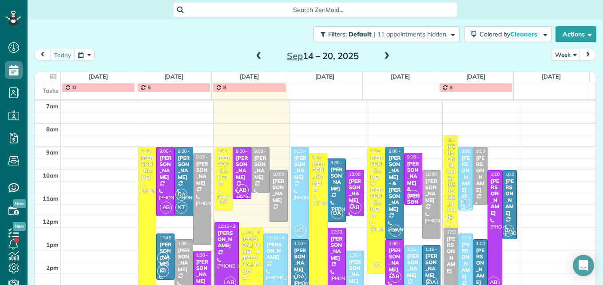
click at [142, 210] on div at bounding box center [146, 224] width 17 height 155
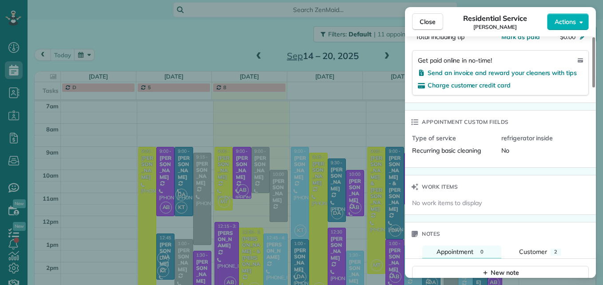
scroll to position [623, 0]
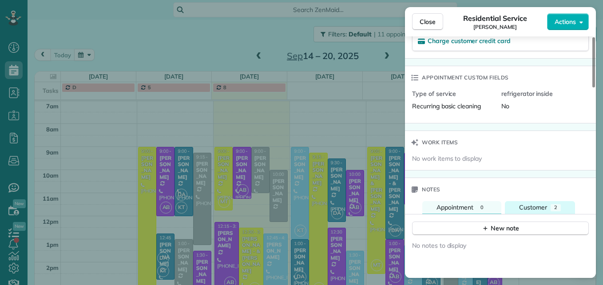
click at [528, 203] on span "Customer" at bounding box center [533, 207] width 28 height 8
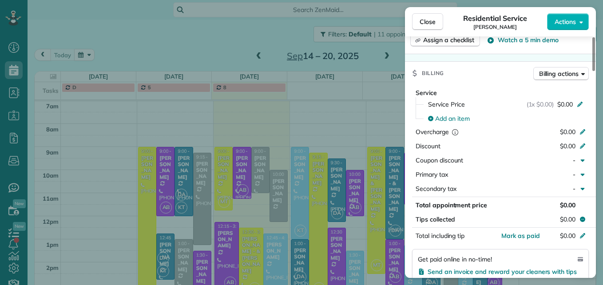
scroll to position [399, 0]
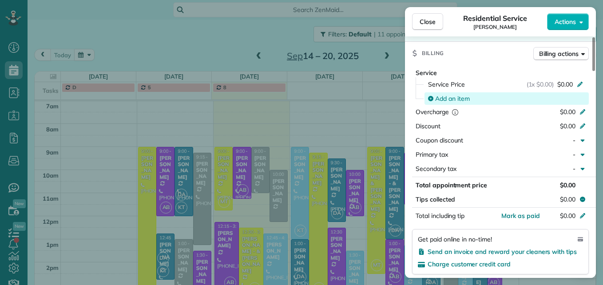
click at [467, 94] on span "Add an item" at bounding box center [452, 98] width 35 height 9
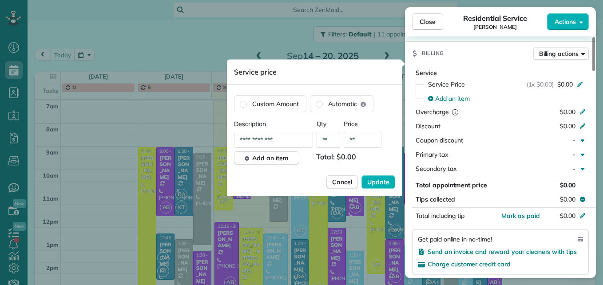
click at [366, 141] on input "**" at bounding box center [363, 140] width 38 height 16
type input "****"
click at [384, 180] on span "Update" at bounding box center [378, 182] width 22 height 9
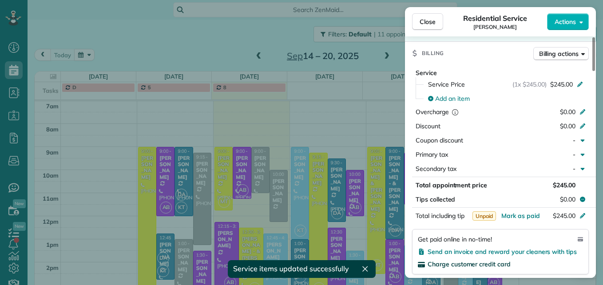
click at [449, 260] on span "Charge customer credit card" at bounding box center [468, 264] width 83 height 8
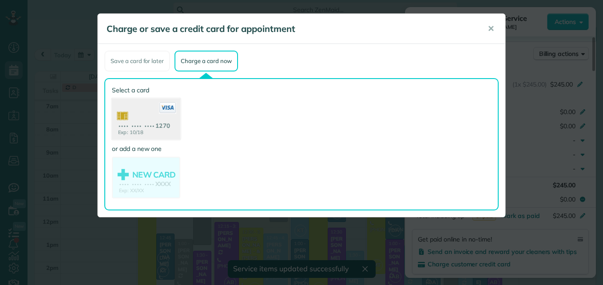
click at [130, 127] on use at bounding box center [146, 120] width 68 height 43
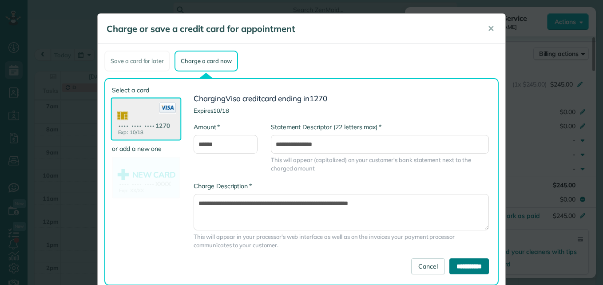
click at [452, 269] on input "**********" at bounding box center [469, 266] width 40 height 16
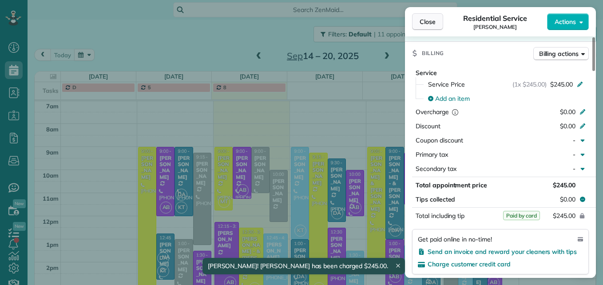
click at [423, 20] on span "Close" at bounding box center [427, 21] width 16 height 9
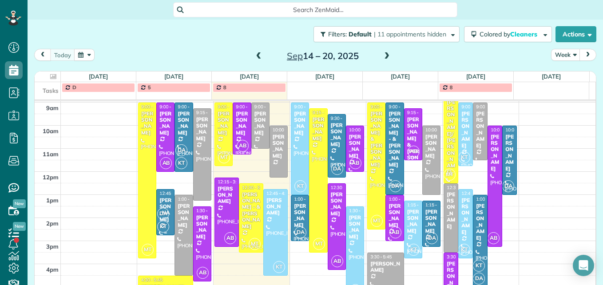
scroll to position [159, 0]
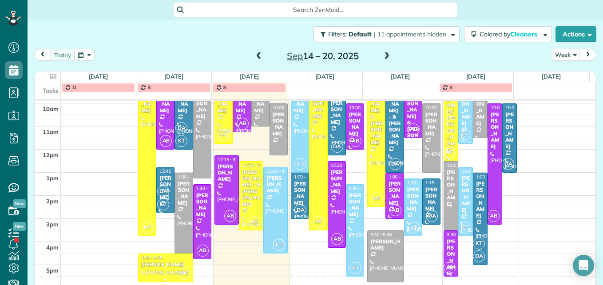
click at [160, 268] on div at bounding box center [165, 268] width 54 height 28
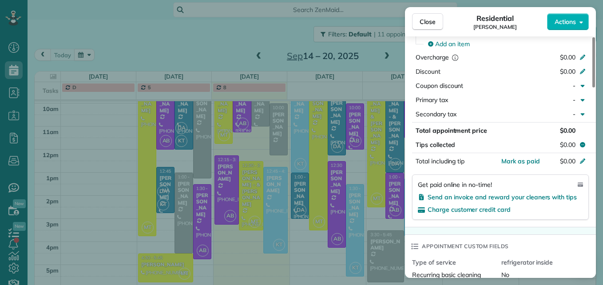
scroll to position [310, 0]
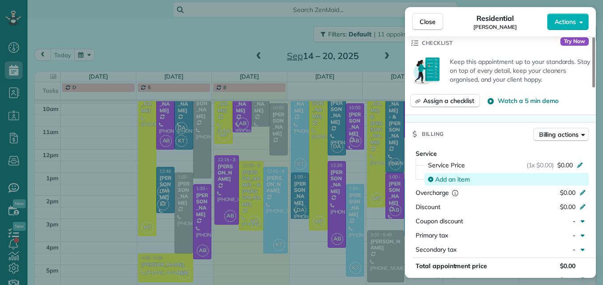
click at [453, 179] on span "Add an item" at bounding box center [452, 179] width 35 height 9
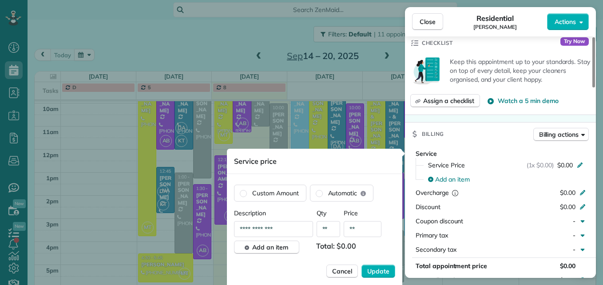
click at [361, 231] on input "**" at bounding box center [363, 229] width 38 height 16
type input "****"
click at [382, 269] on span "Update" at bounding box center [378, 271] width 22 height 9
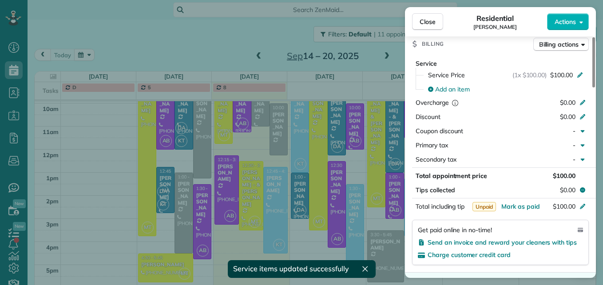
scroll to position [445, 0]
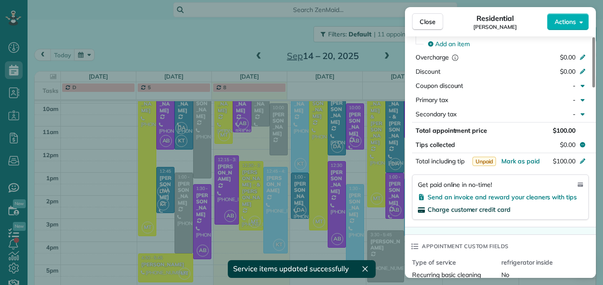
click at [479, 206] on span "Charge customer credit card" at bounding box center [468, 209] width 83 height 8
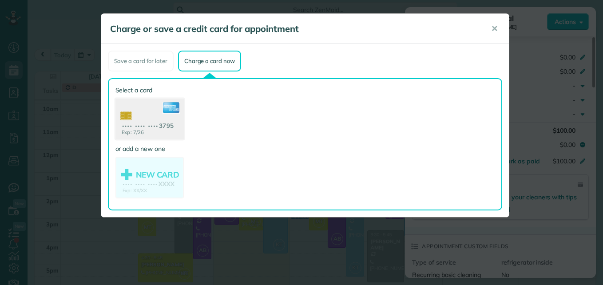
click at [150, 128] on use at bounding box center [149, 120] width 68 height 43
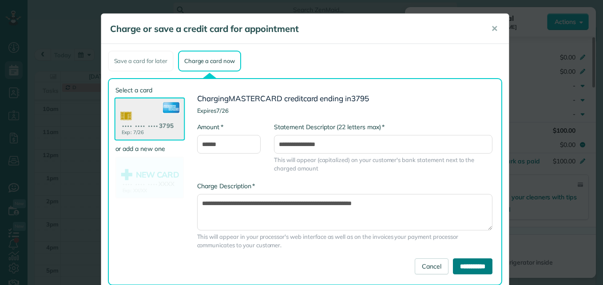
click at [454, 260] on input "**********" at bounding box center [473, 266] width 40 height 16
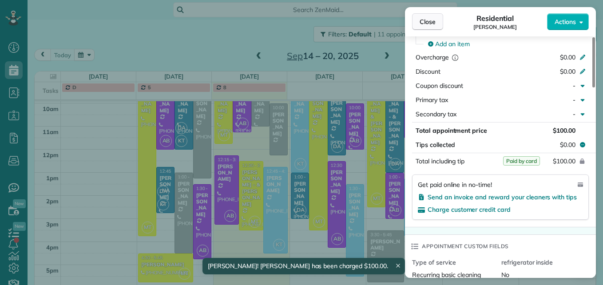
click at [431, 20] on span "Close" at bounding box center [427, 21] width 16 height 9
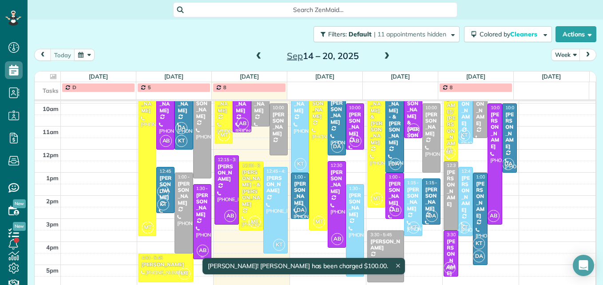
click at [194, 208] on div at bounding box center [202, 222] width 17 height 74
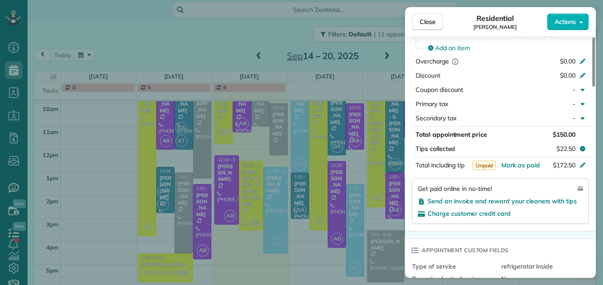
scroll to position [494, 0]
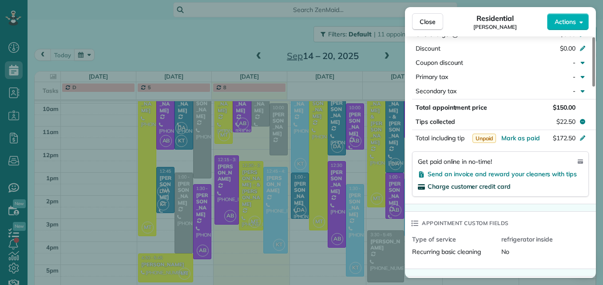
click at [496, 184] on span "Charge customer credit card" at bounding box center [468, 186] width 83 height 8
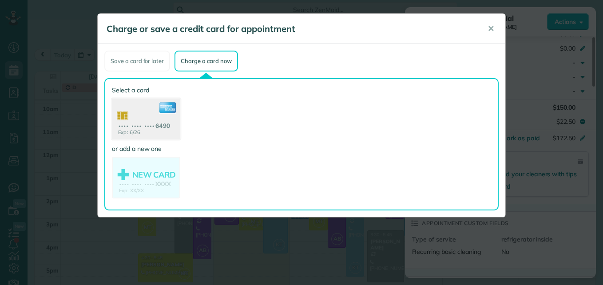
click at [126, 127] on use at bounding box center [146, 120] width 68 height 43
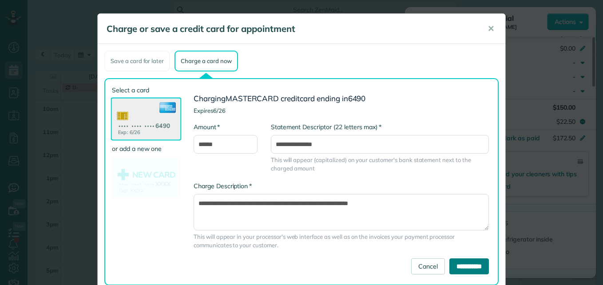
click at [459, 263] on input "**********" at bounding box center [469, 266] width 40 height 16
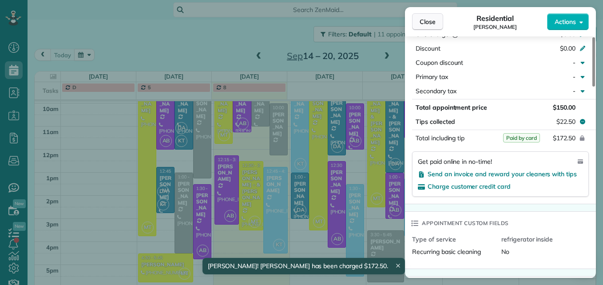
click at [422, 25] on span "Close" at bounding box center [427, 21] width 16 height 9
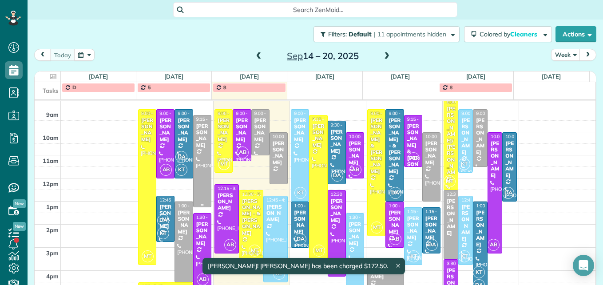
scroll to position [115, 0]
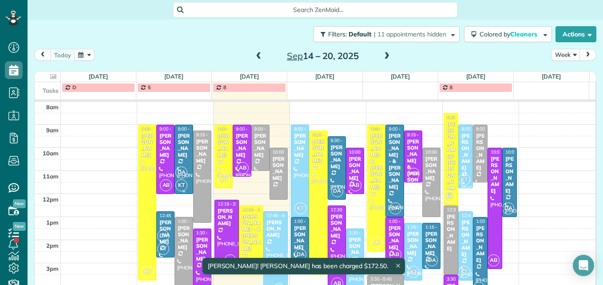
click at [179, 160] on div at bounding box center [183, 159] width 17 height 68
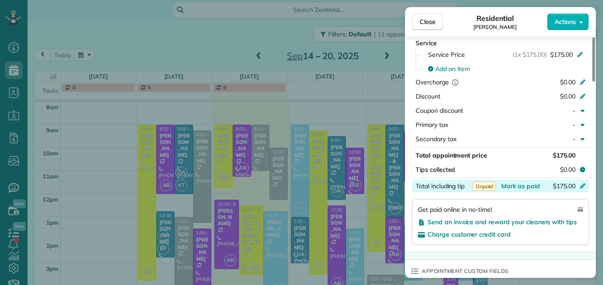
scroll to position [537, 0]
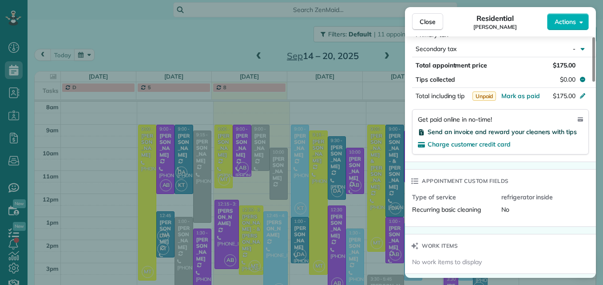
click at [514, 133] on span "Send an invoice and reward your cleaners with tips" at bounding box center [501, 132] width 149 height 8
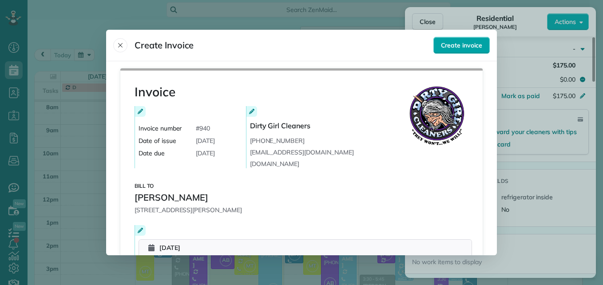
click at [456, 49] on span "Create invoice" at bounding box center [461, 45] width 41 height 9
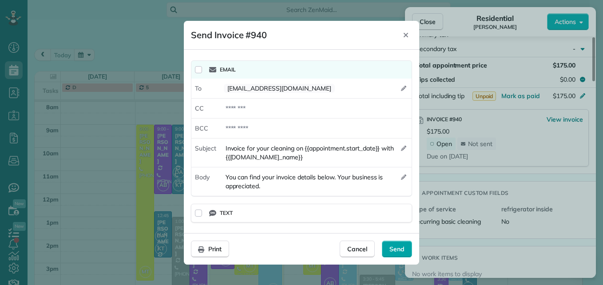
click at [397, 242] on div "Send" at bounding box center [397, 249] width 30 height 17
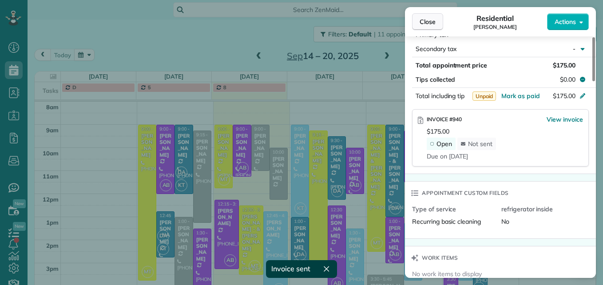
scroll to position [529, 0]
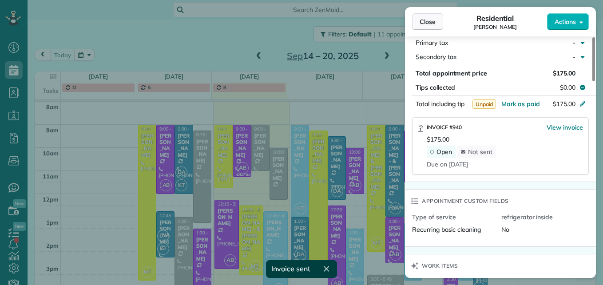
click at [432, 21] on span "Close" at bounding box center [427, 21] width 16 height 9
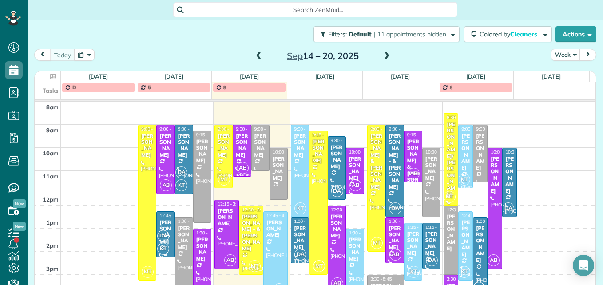
click at [161, 225] on div "[PERSON_NAME]" at bounding box center [165, 232] width 13 height 26
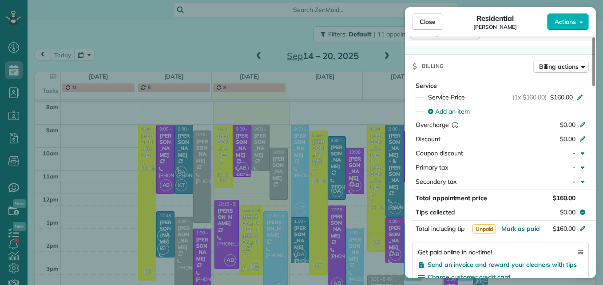
scroll to position [449, 0]
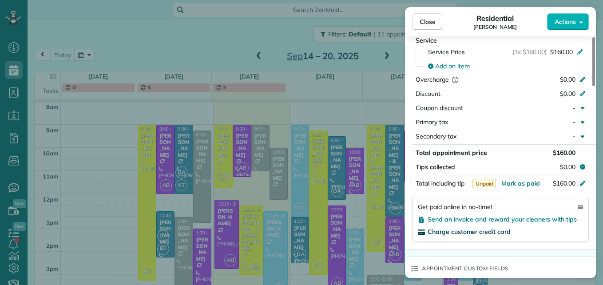
click at [478, 232] on span "Charge customer credit card" at bounding box center [468, 232] width 83 height 8
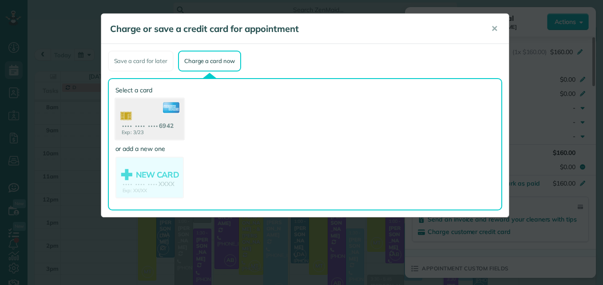
click at [139, 123] on use at bounding box center [149, 120] width 68 height 43
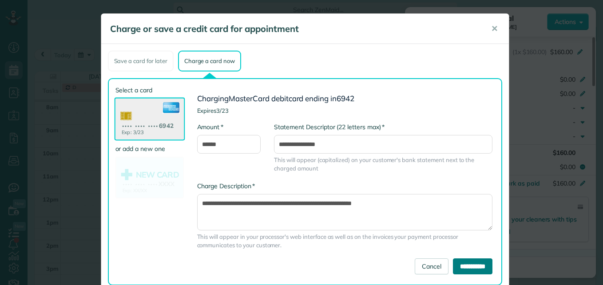
click at [457, 267] on input "**********" at bounding box center [473, 266] width 40 height 16
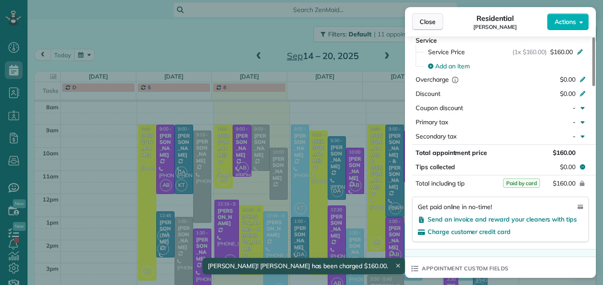
click at [438, 21] on button "Close" at bounding box center [427, 21] width 31 height 17
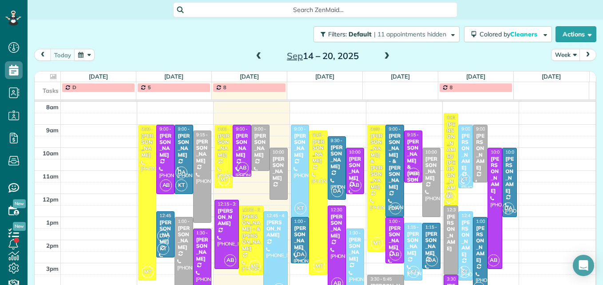
click at [384, 55] on span at bounding box center [387, 56] width 10 height 8
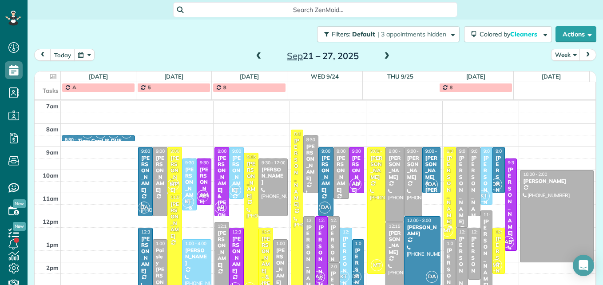
click at [384, 55] on span at bounding box center [387, 56] width 10 height 8
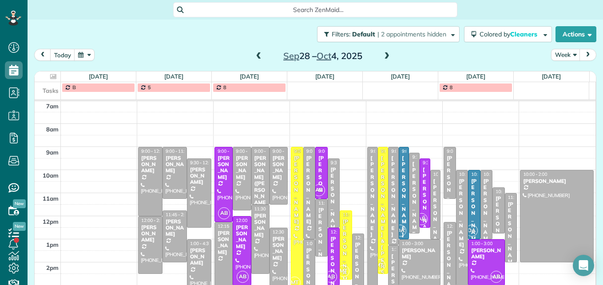
click at [254, 53] on span at bounding box center [259, 56] width 10 height 8
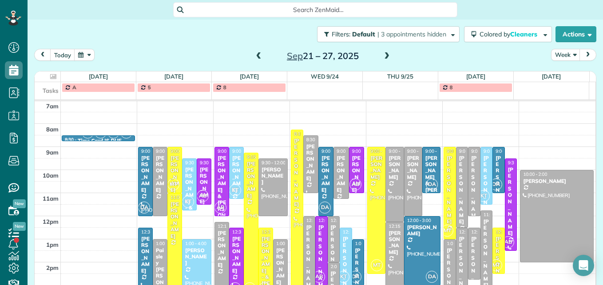
click at [254, 53] on span at bounding box center [259, 56] width 10 height 8
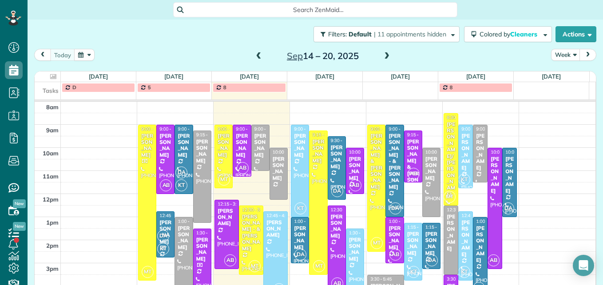
scroll to position [159, 0]
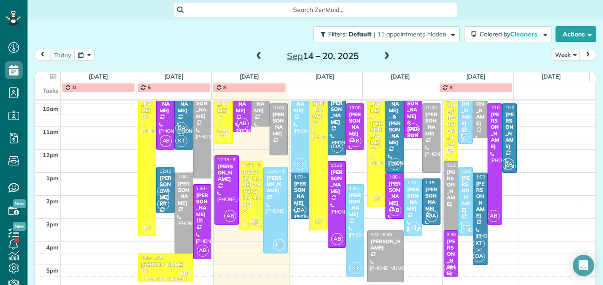
click at [473, 227] on div at bounding box center [480, 218] width 14 height 91
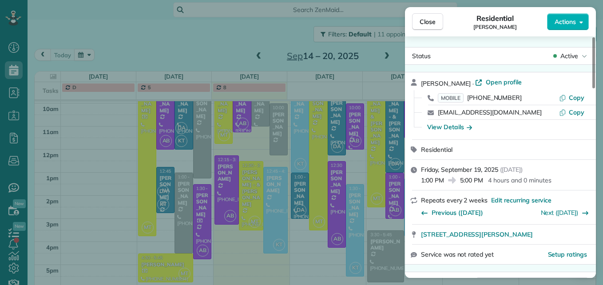
scroll to position [133, 0]
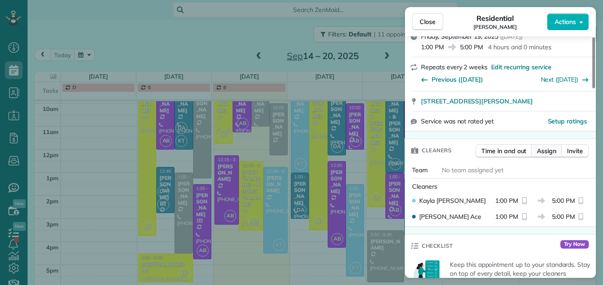
click at [545, 151] on span "Assign" at bounding box center [547, 150] width 20 height 9
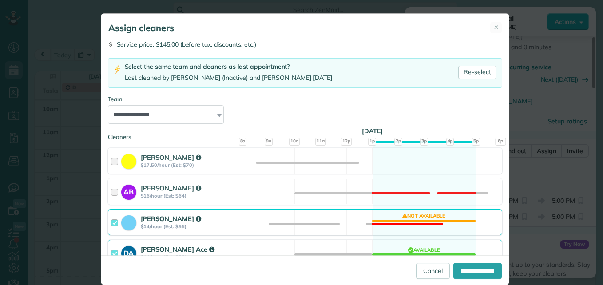
scroll to position [86, 0]
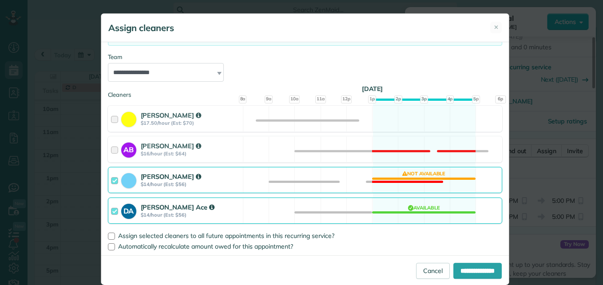
click at [111, 173] on div at bounding box center [116, 180] width 10 height 16
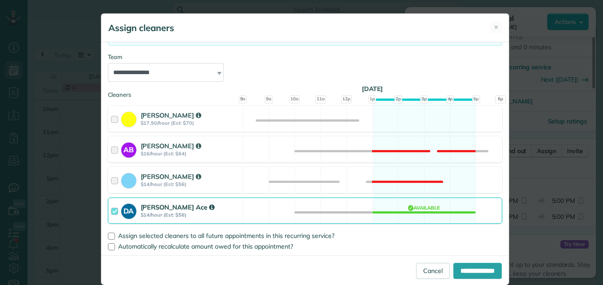
click at [475, 279] on div "**********" at bounding box center [304, 270] width 407 height 30
click at [475, 268] on input "**********" at bounding box center [477, 271] width 48 height 16
type input "**********"
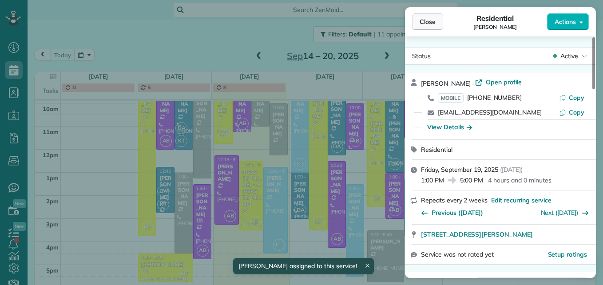
click at [431, 21] on span "Close" at bounding box center [427, 21] width 16 height 9
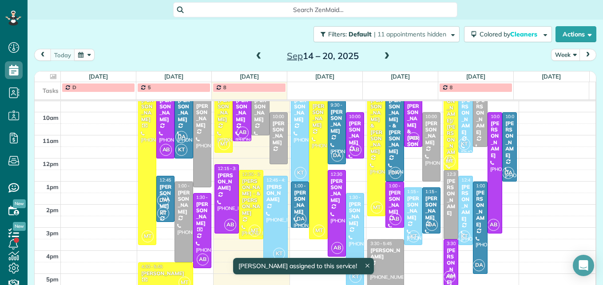
click at [384, 58] on span at bounding box center [387, 56] width 10 height 8
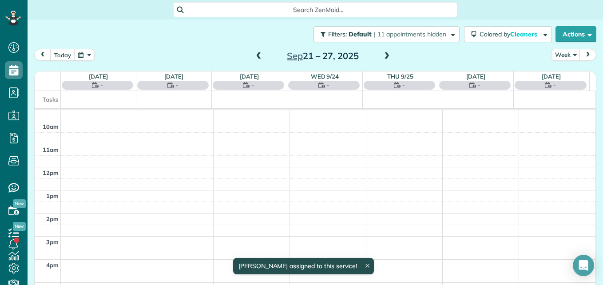
scroll to position [93, 0]
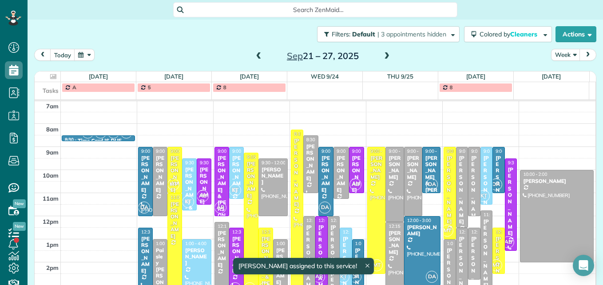
click at [384, 58] on span at bounding box center [387, 56] width 10 height 8
